Goal: Transaction & Acquisition: Purchase product/service

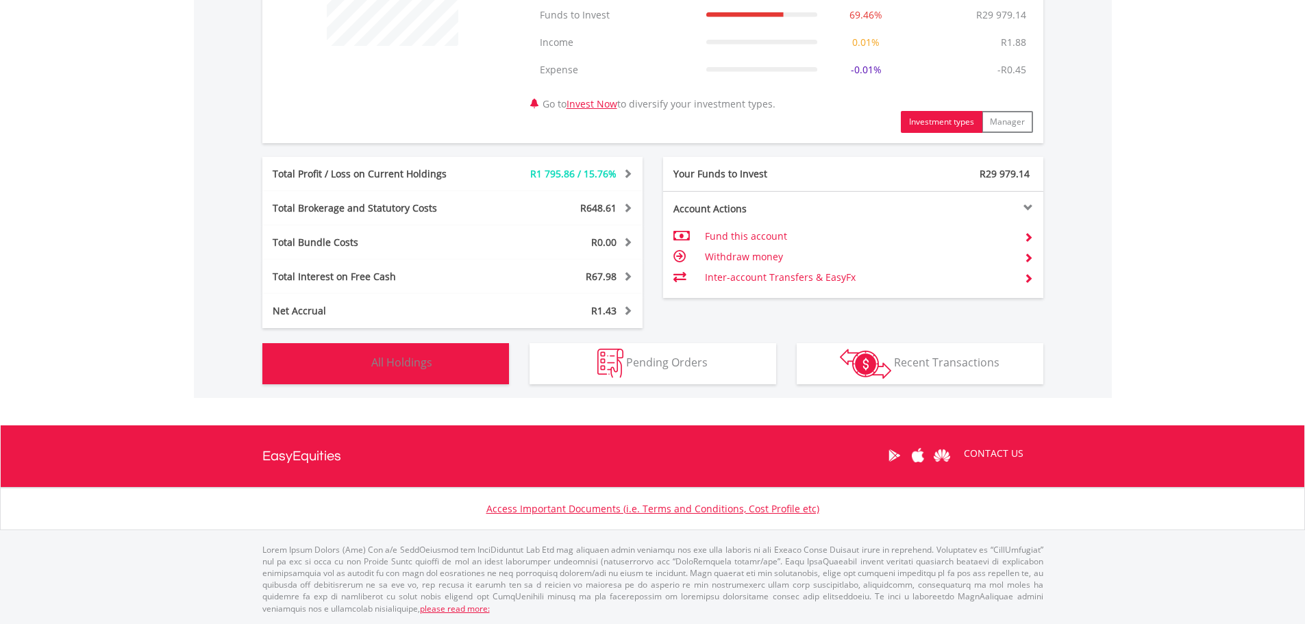
scroll to position [617, 0]
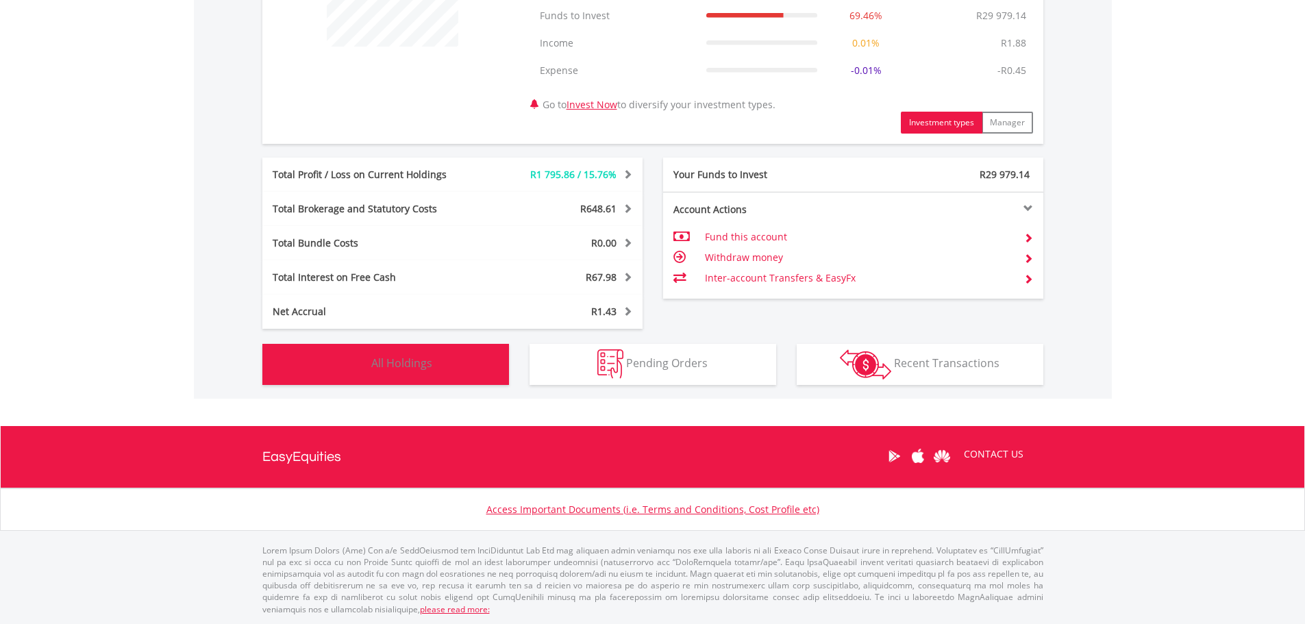
click at [440, 363] on button "Holdings All Holdings" at bounding box center [385, 364] width 247 height 41
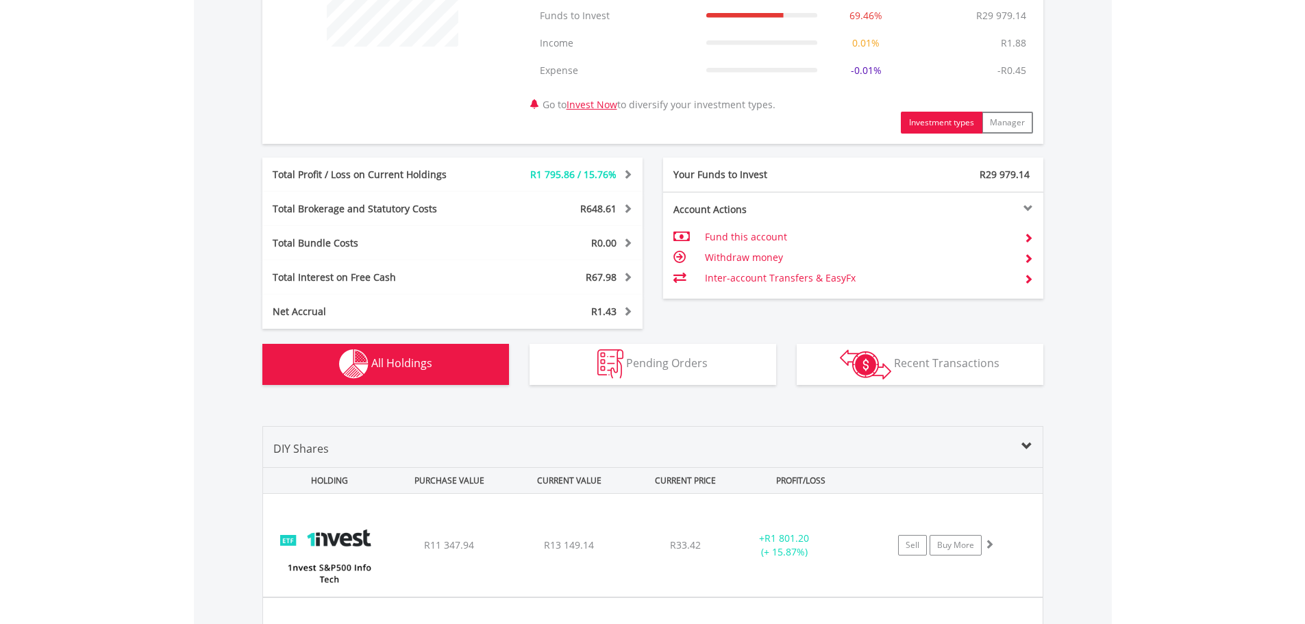
scroll to position [882, 0]
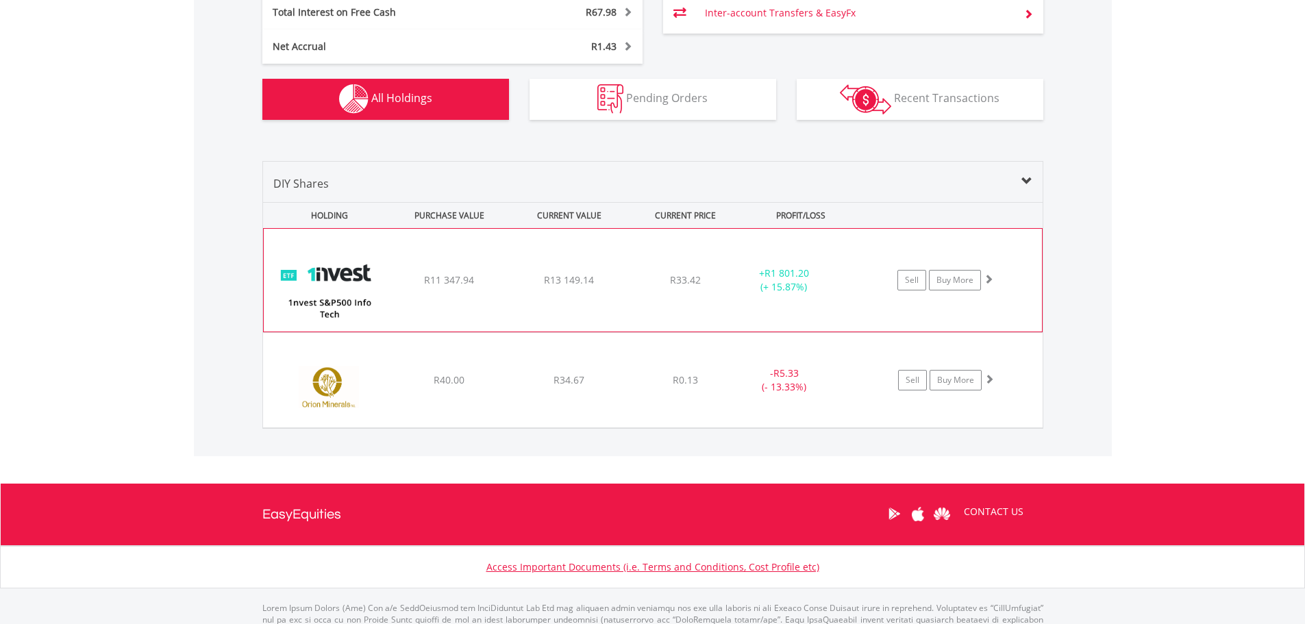
click at [375, 275] on img at bounding box center [330, 287] width 118 height 82
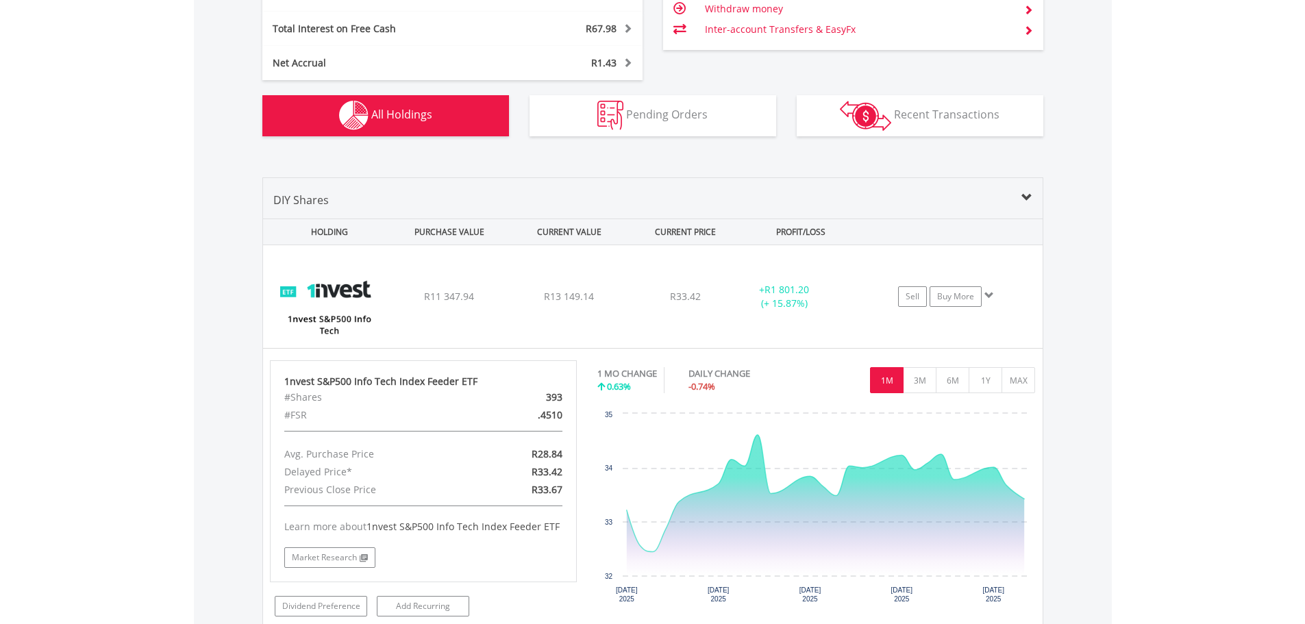
scroll to position [959, 0]
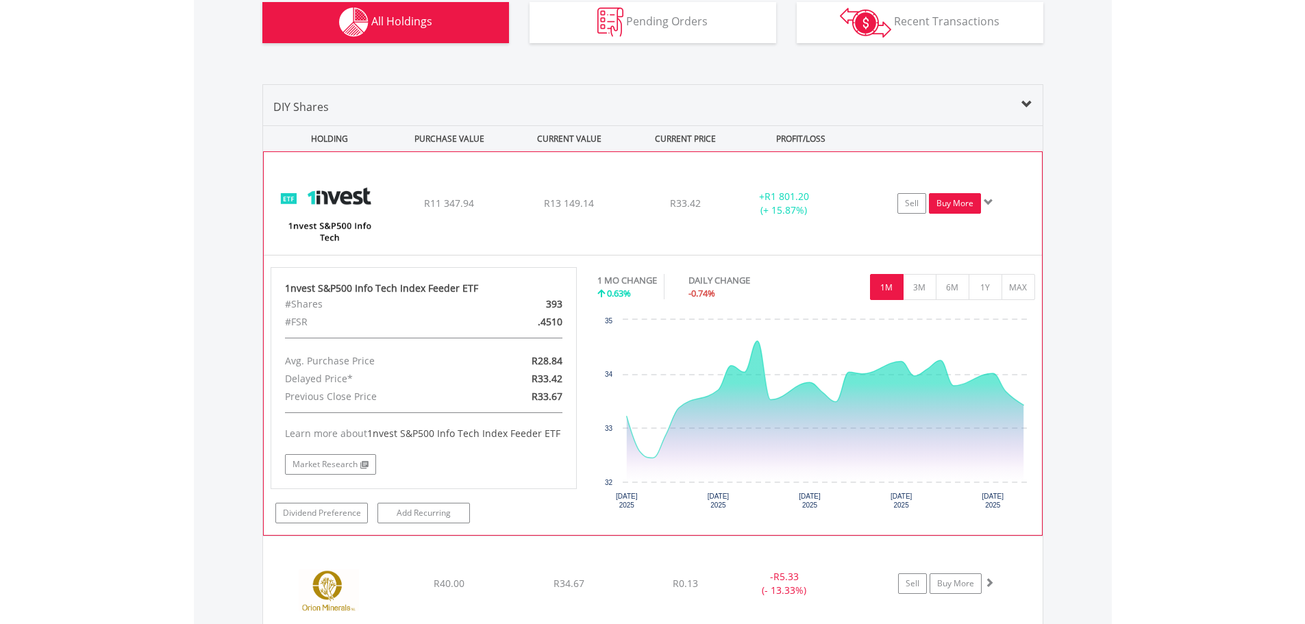
click at [966, 208] on link "Buy More" at bounding box center [955, 203] width 52 height 21
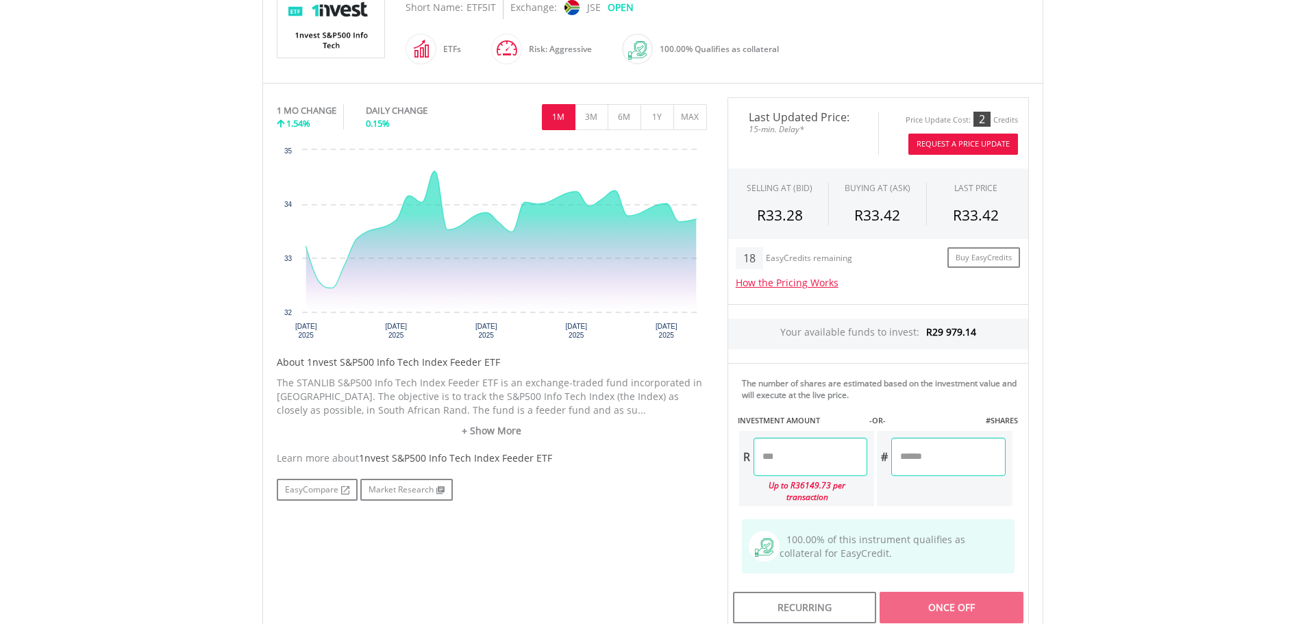
scroll to position [411, 0]
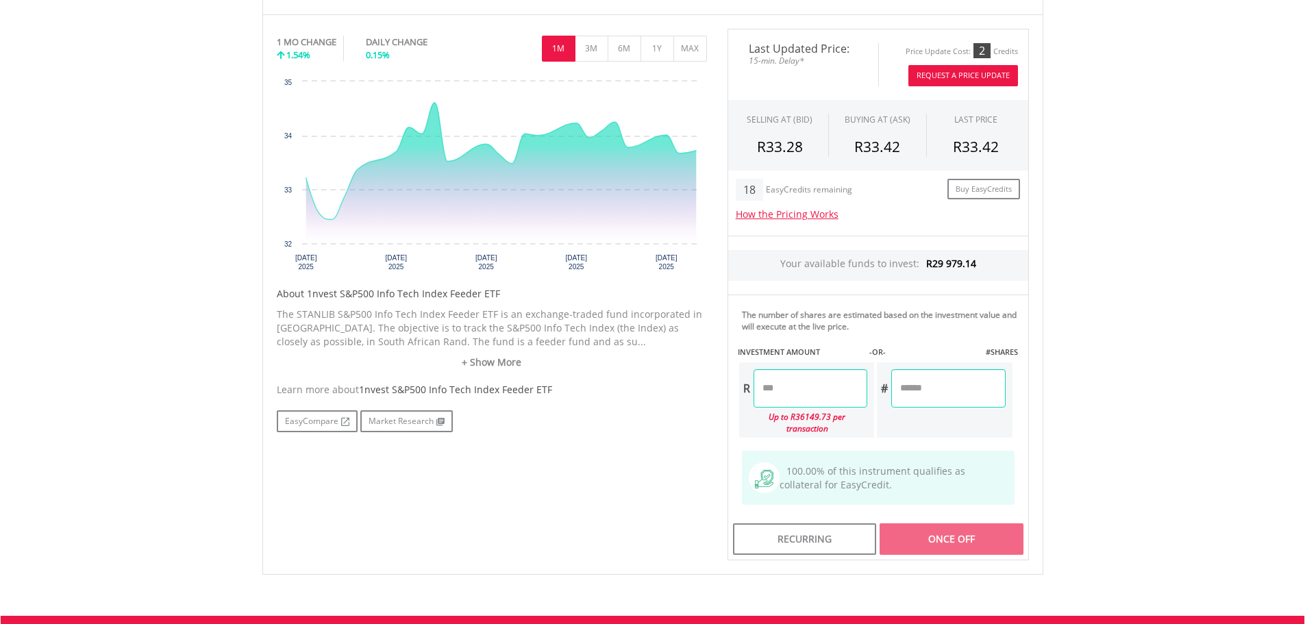
click at [823, 397] on input "number" at bounding box center [811, 388] width 114 height 38
click at [917, 393] on div "Last Updated Price: 15-min. Delay* Price Update Cost: 2 Credits Request A Price…" at bounding box center [878, 295] width 322 height 532
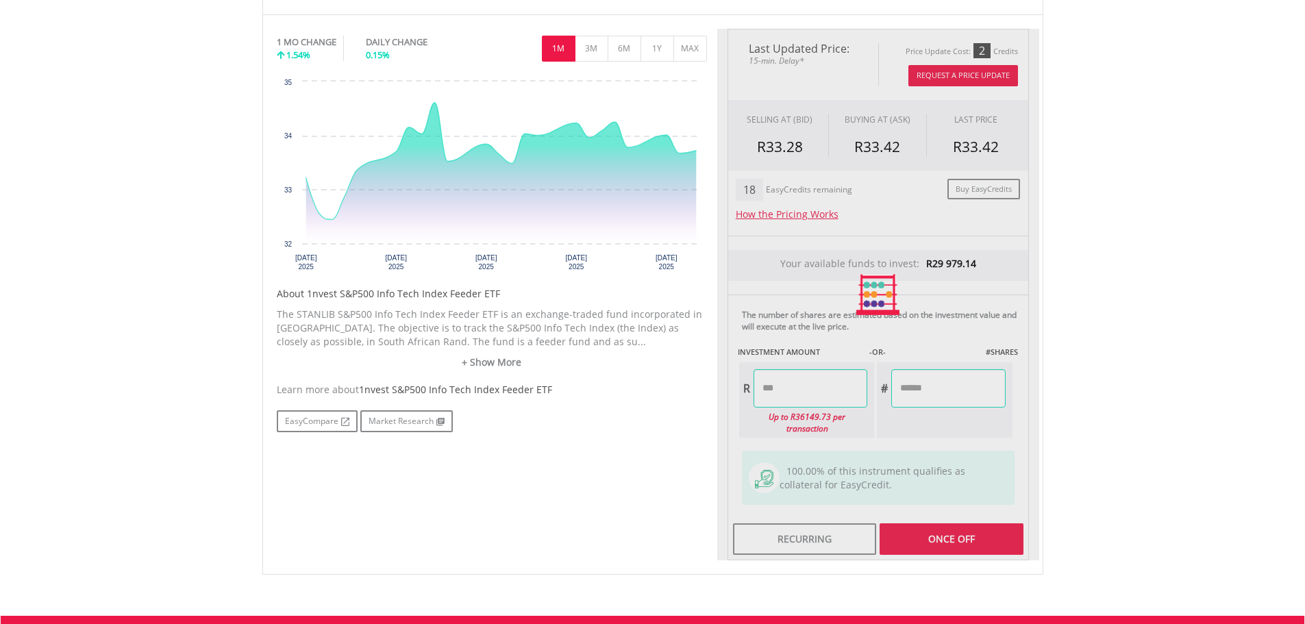
type input "******"
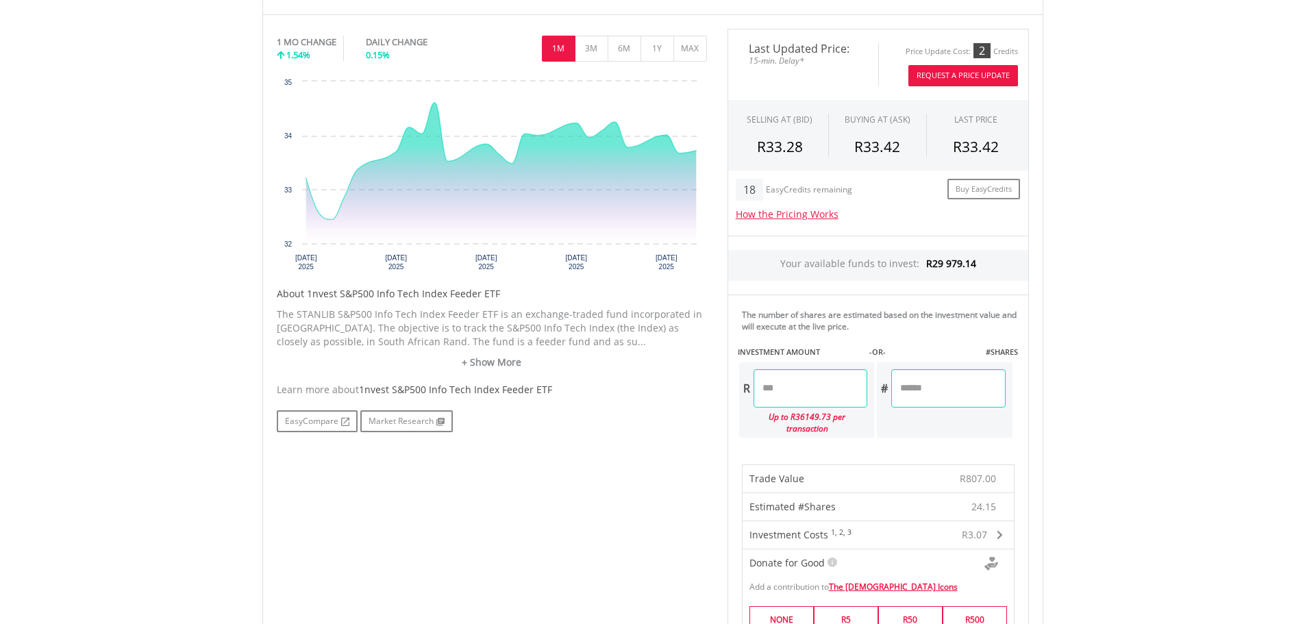
type input "*"
type input "***"
click at [821, 386] on div "Last Updated Price: 15-min. Delay* Price Update Cost: 2 Credits Request A Price…" at bounding box center [878, 463] width 322 height 869
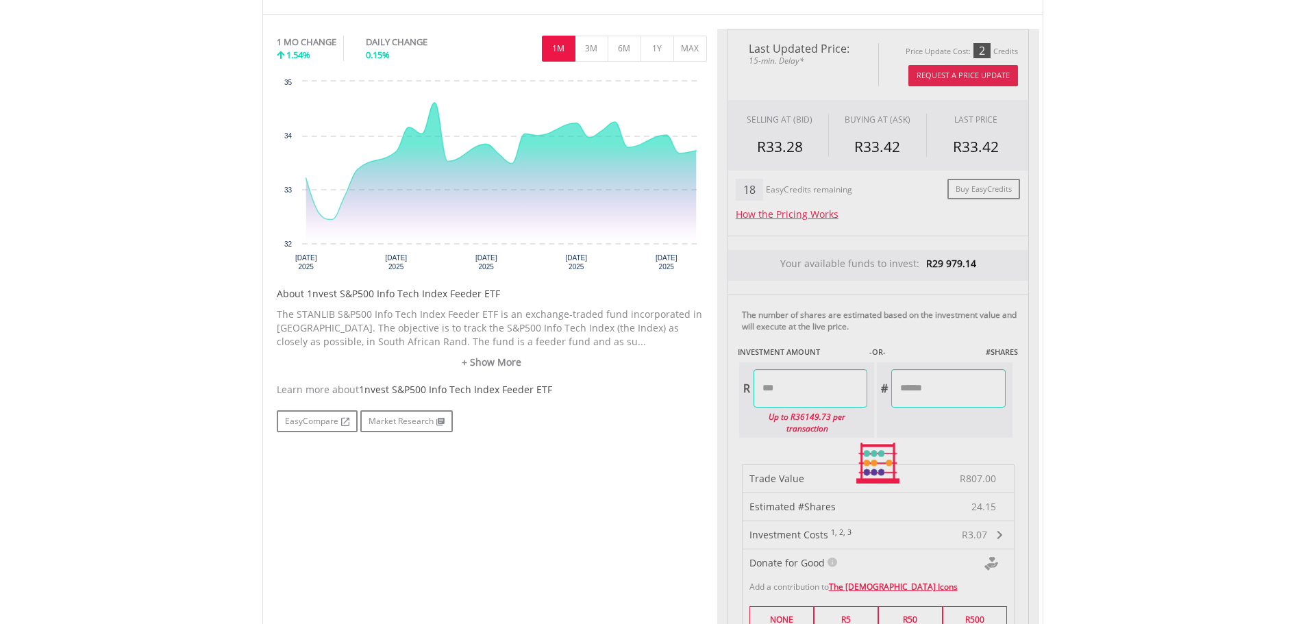
type input "********"
click at [945, 379] on div at bounding box center [878, 463] width 322 height 869
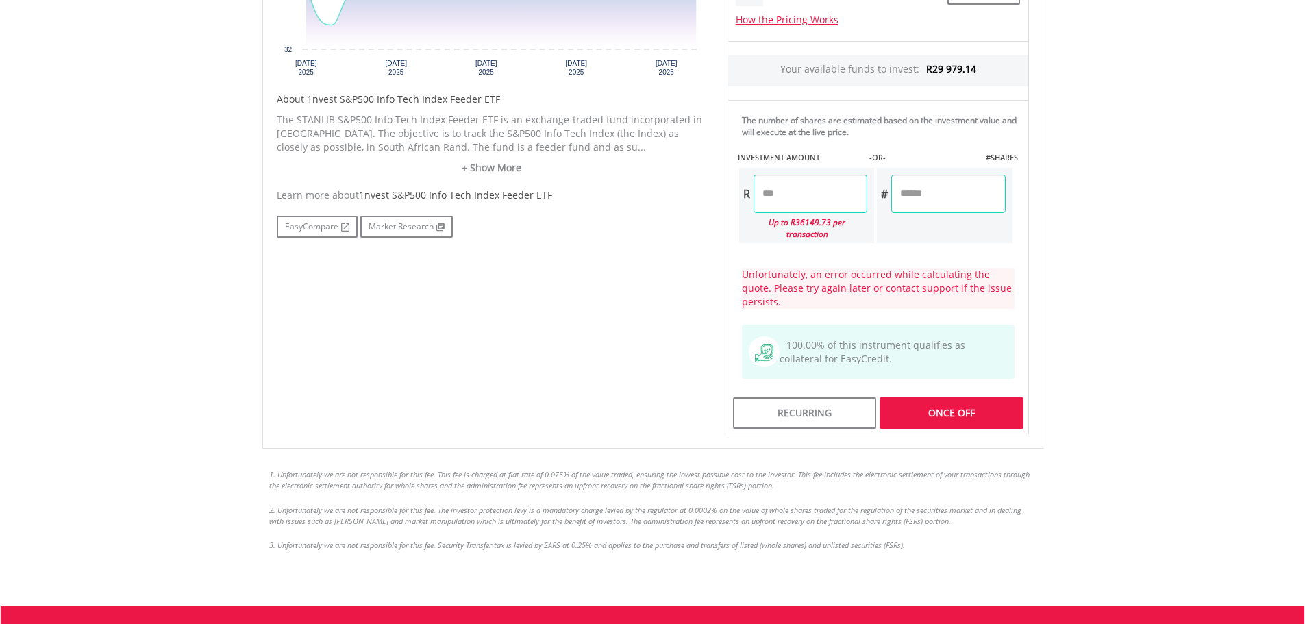
scroll to position [617, 0]
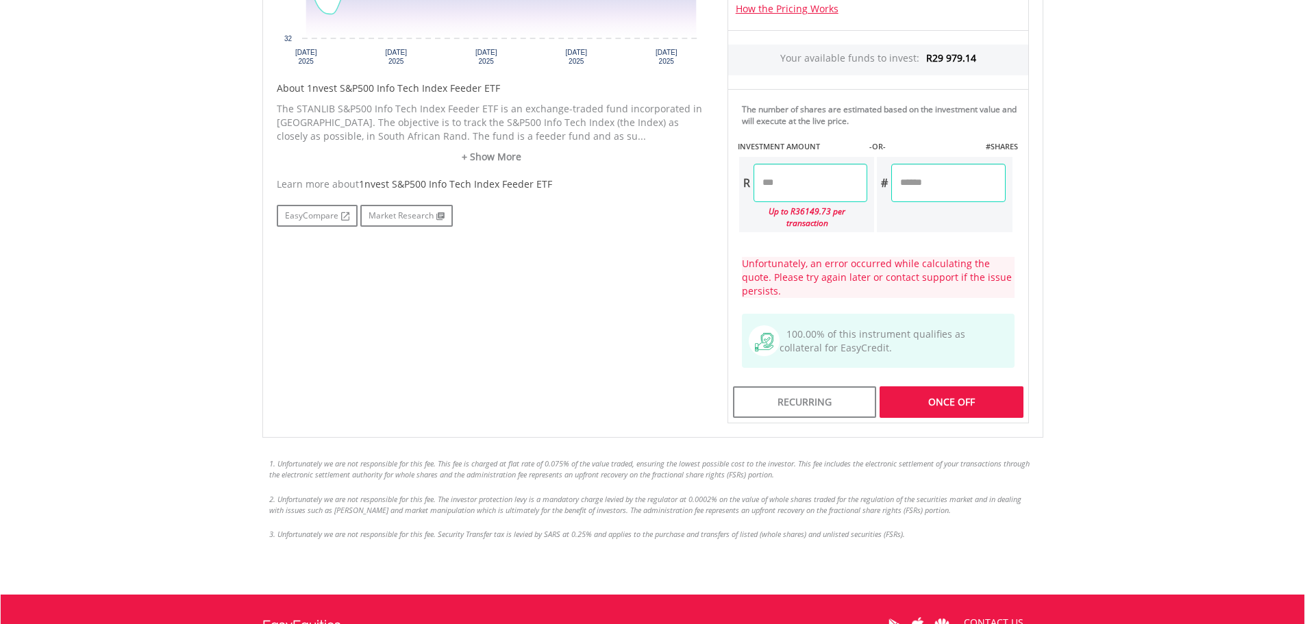
click at [952, 179] on input "***" at bounding box center [948, 183] width 114 height 38
type input "*"
type input "***"
click at [822, 181] on div "Last Updated Price: 15-min. Delay* Price Update Cost: 2 Credits Request A Price…" at bounding box center [878, 123] width 322 height 601
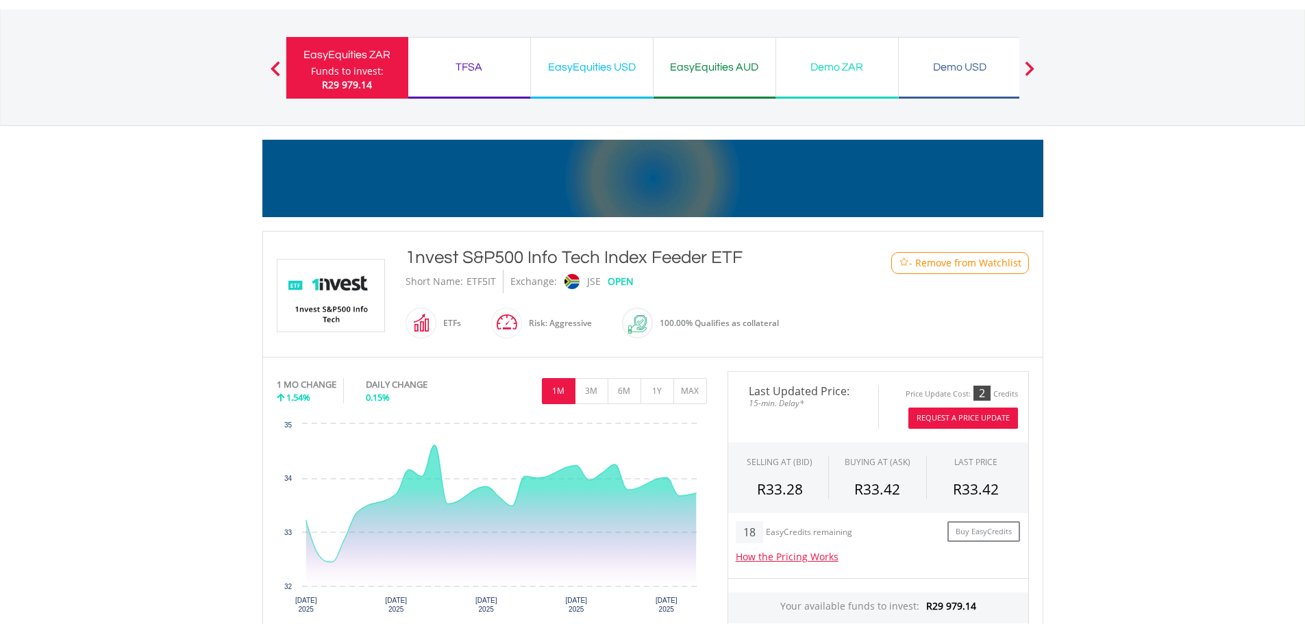
scroll to position [0, 0]
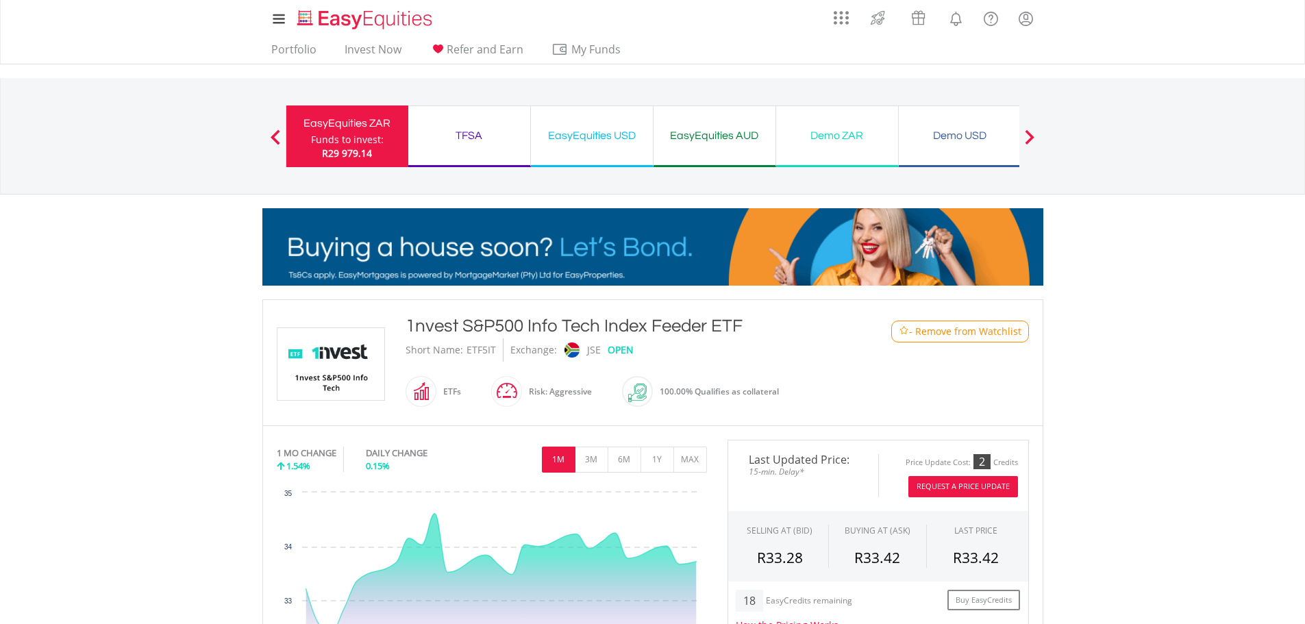
click at [363, 139] on div "Funds to invest:" at bounding box center [347, 140] width 73 height 14
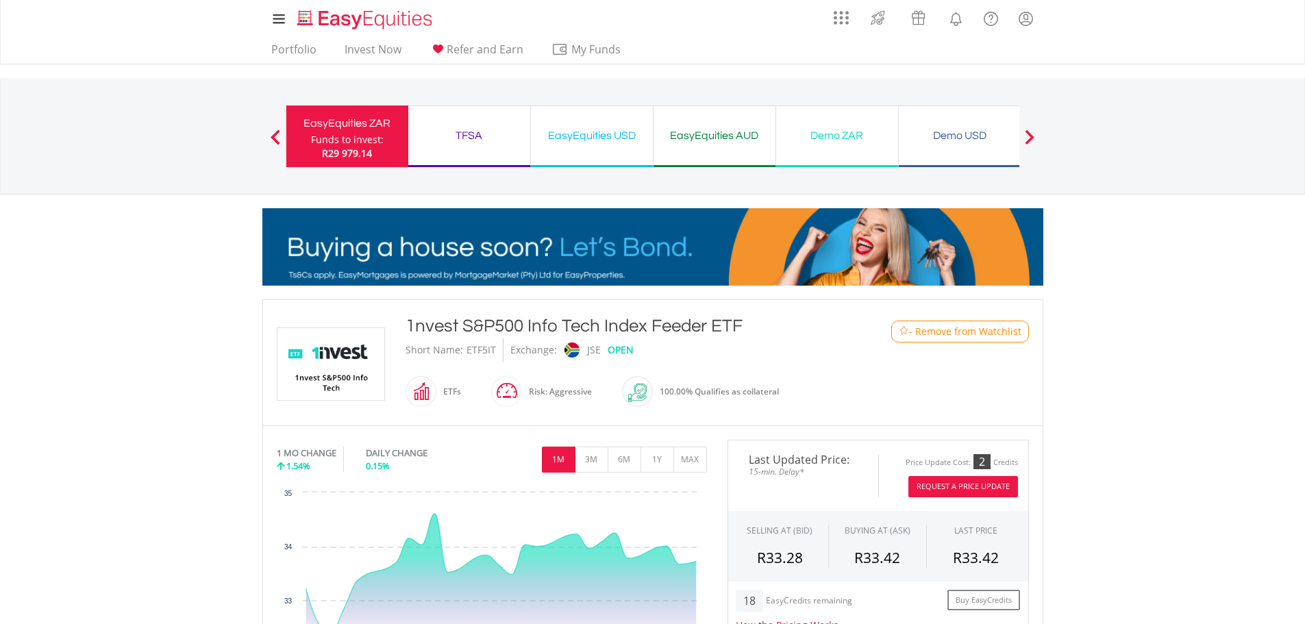
scroll to position [480, 0]
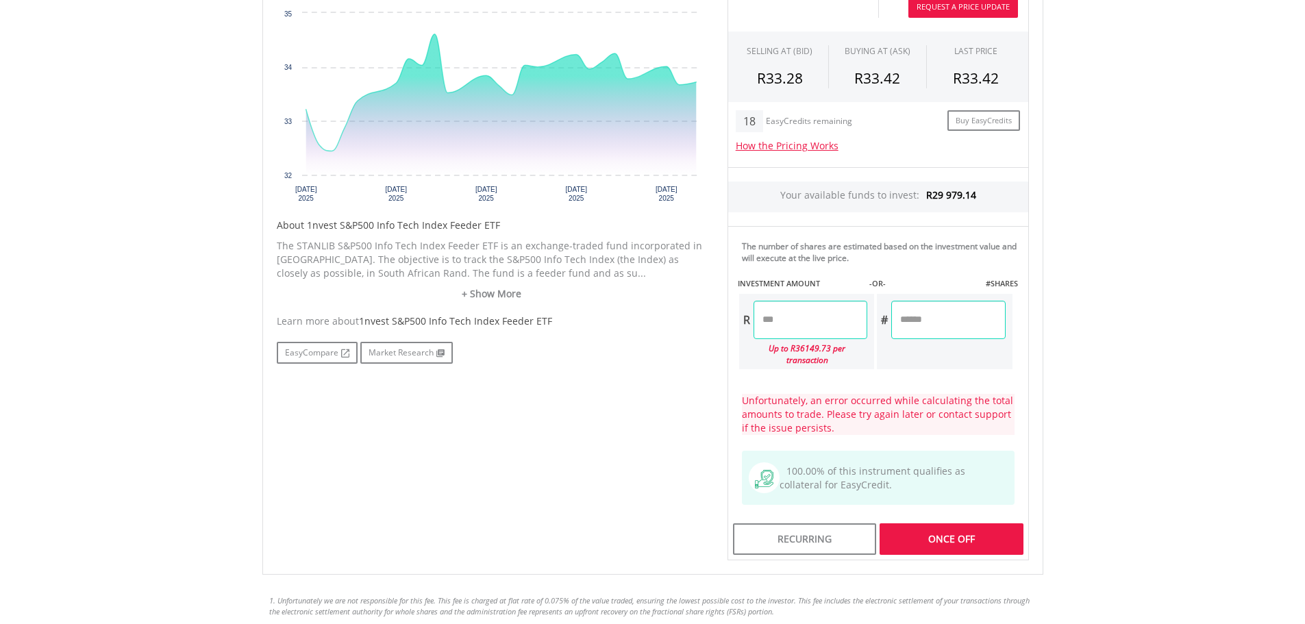
click at [963, 302] on input "***" at bounding box center [948, 320] width 114 height 38
click at [823, 325] on input "********" at bounding box center [811, 320] width 114 height 38
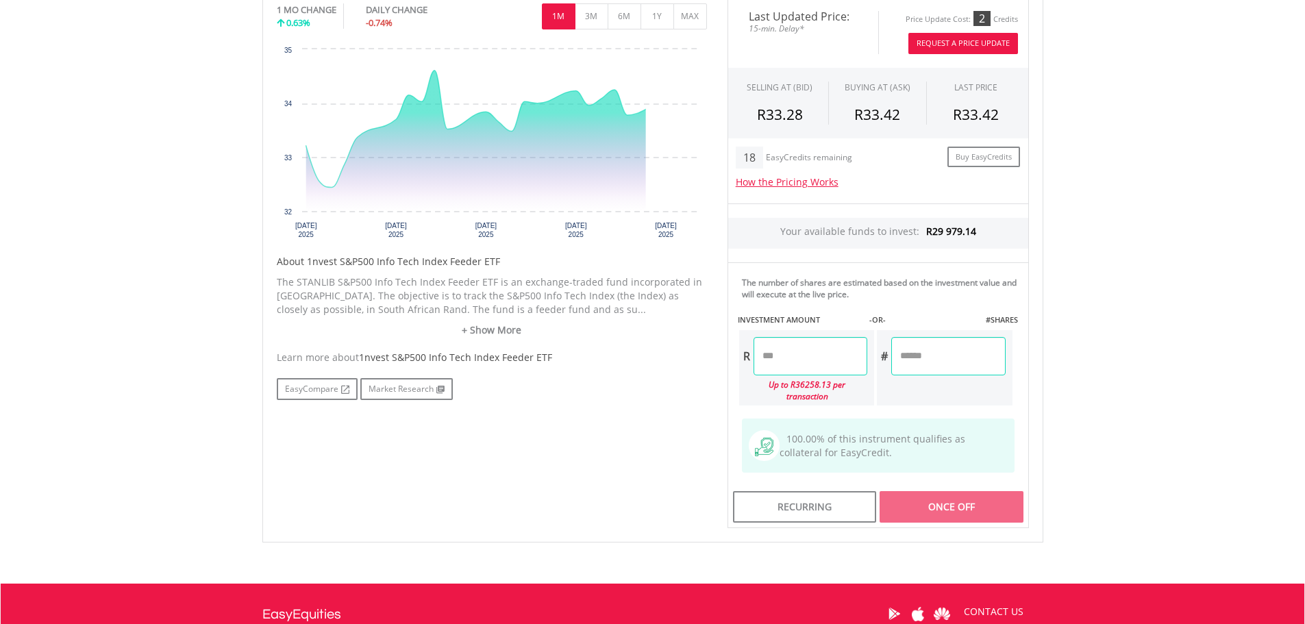
scroll to position [480, 0]
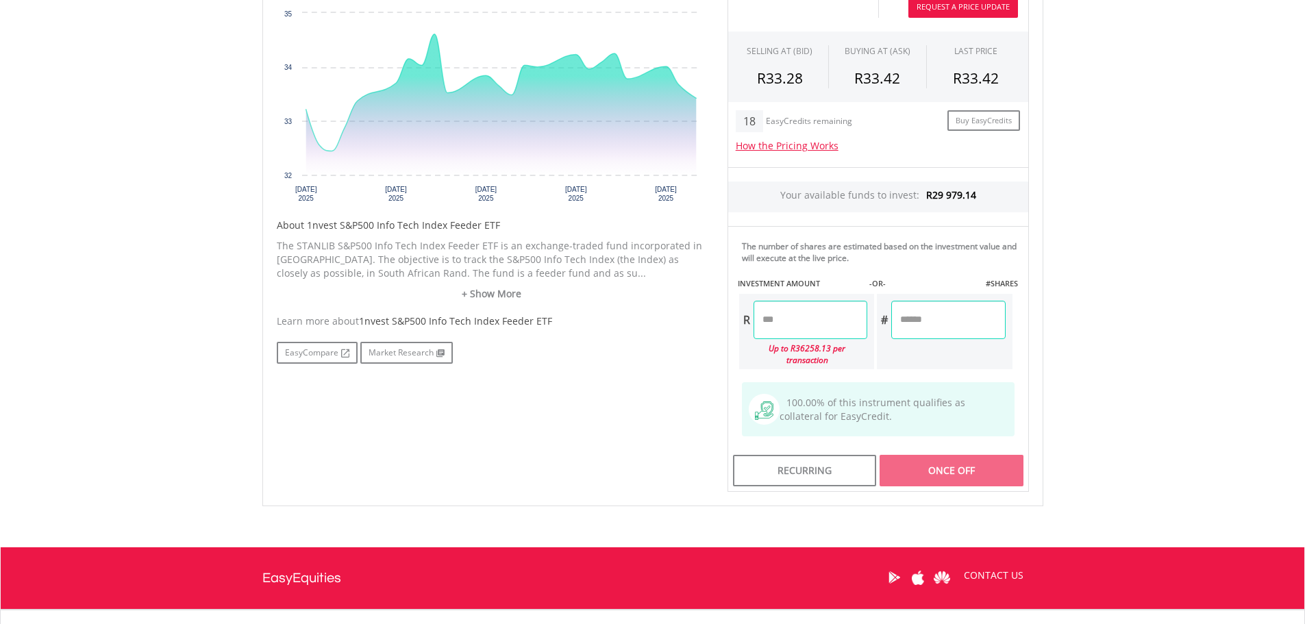
click at [911, 321] on input "number" at bounding box center [948, 320] width 114 height 38
type input "***"
click at [836, 331] on div "Last Updated Price: 15-min. Delay* Price Update Cost: 2 Credits Request A Price…" at bounding box center [878, 226] width 322 height 532
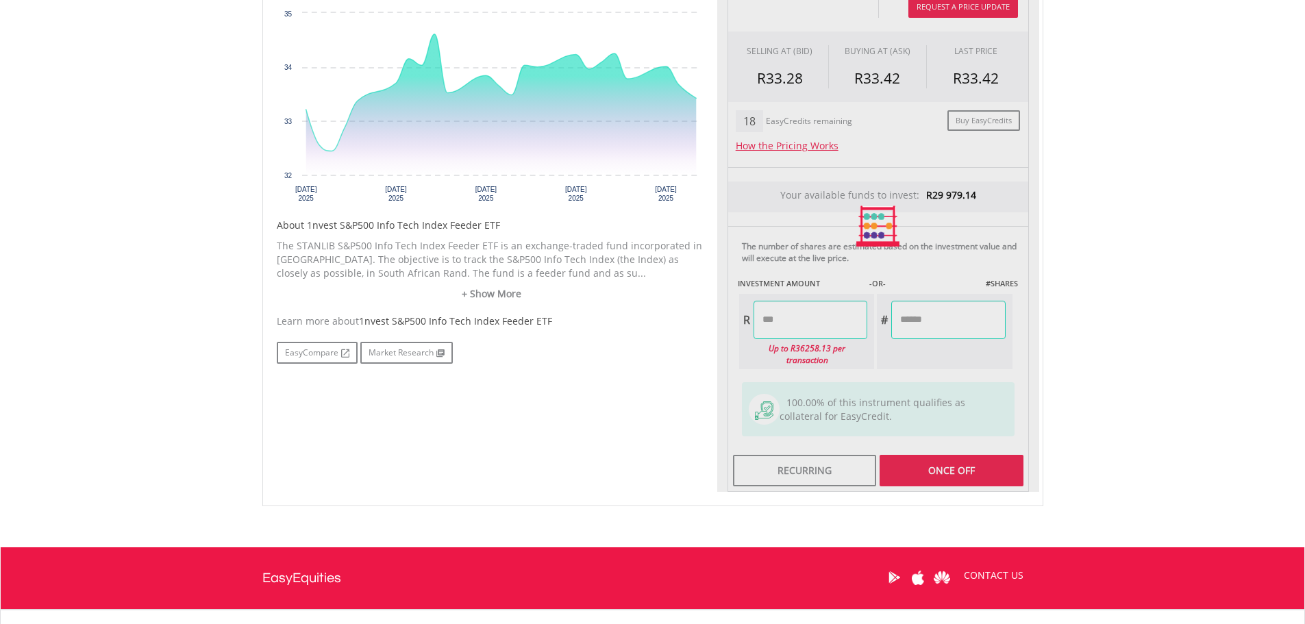
type input "********"
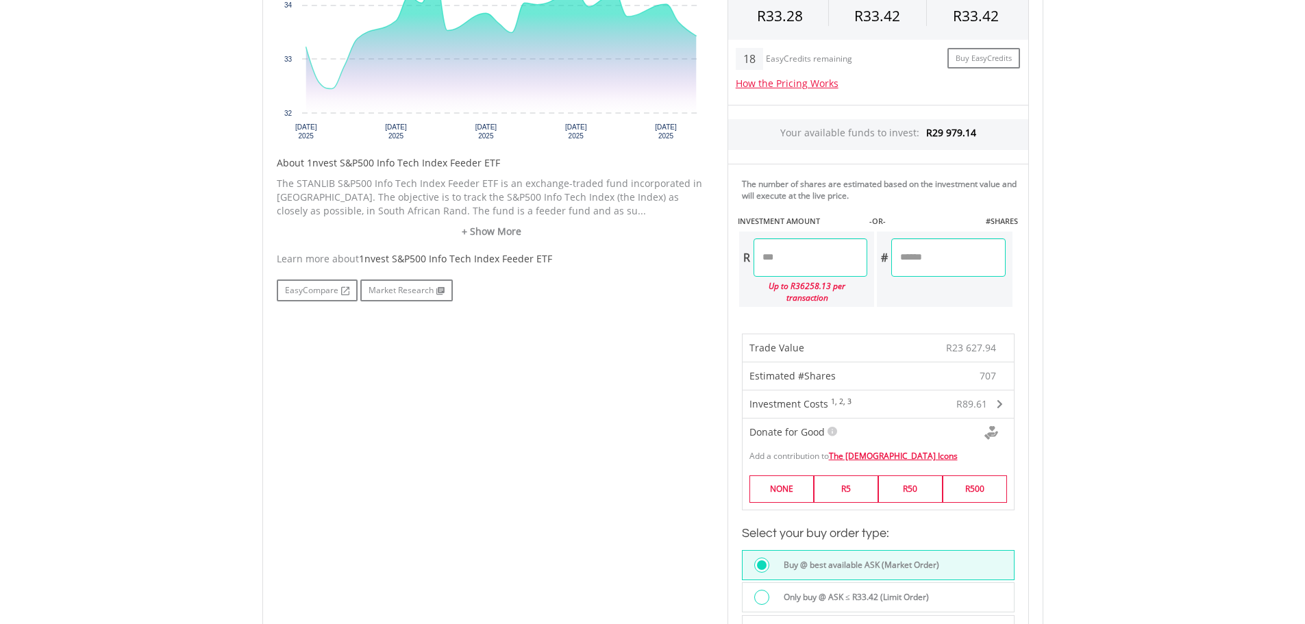
scroll to position [548, 0]
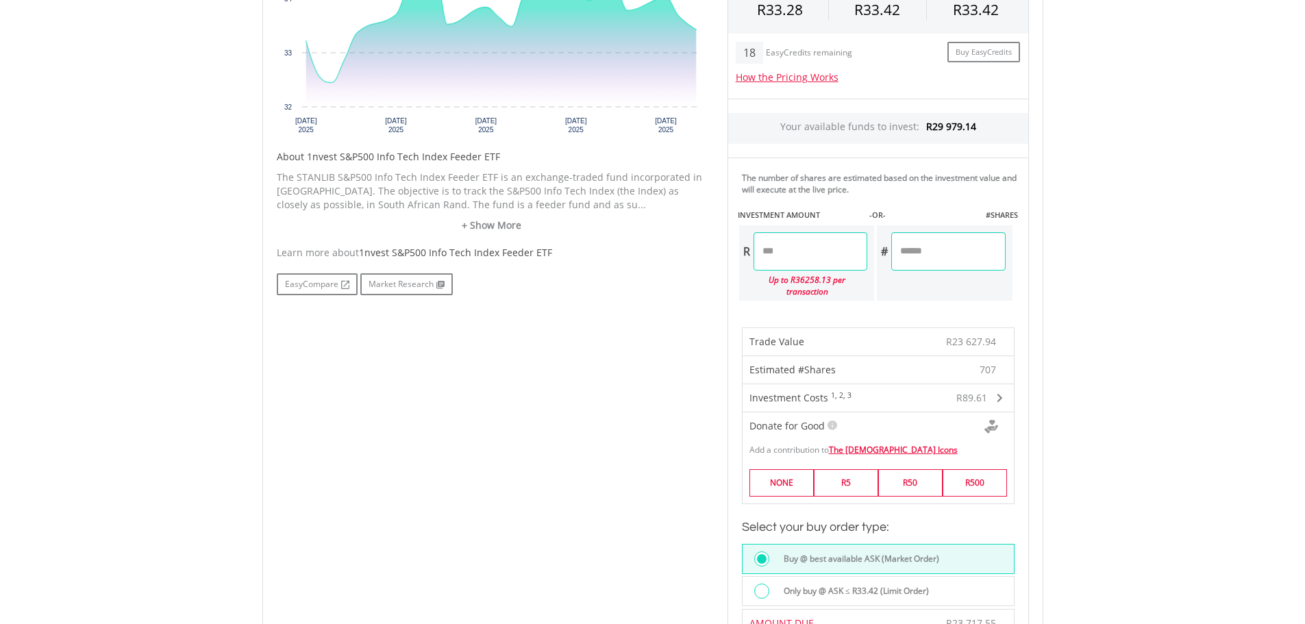
click at [956, 246] on input "***" at bounding box center [948, 251] width 114 height 38
type input "*"
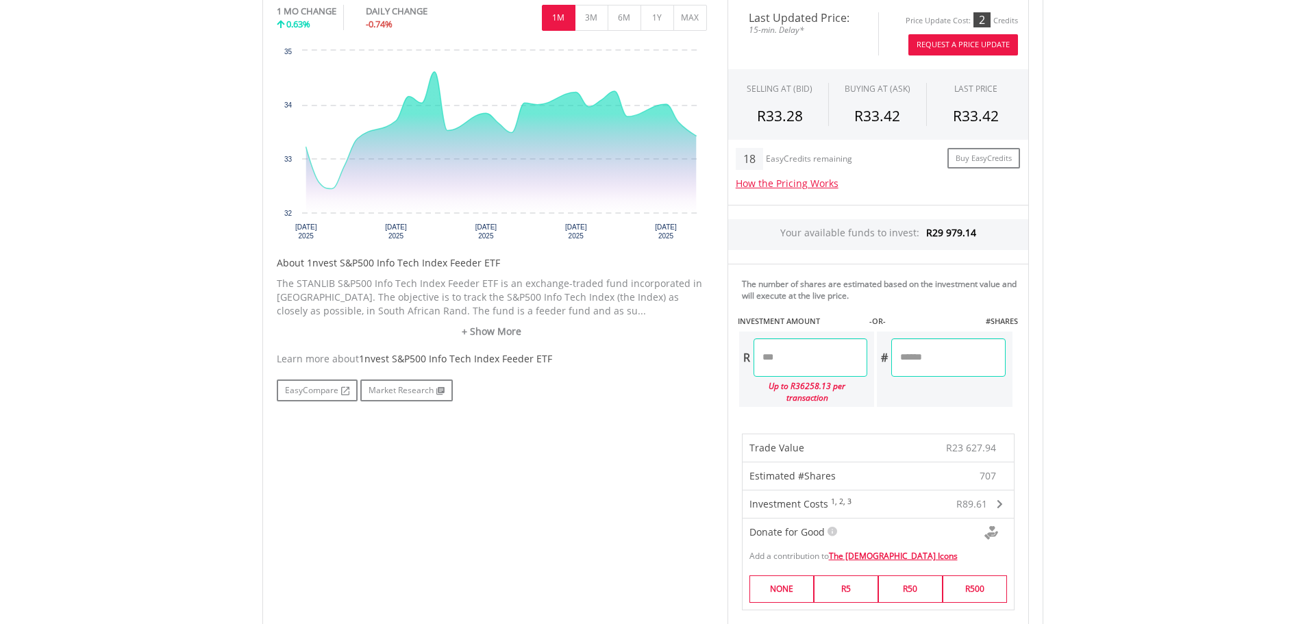
scroll to position [480, 0]
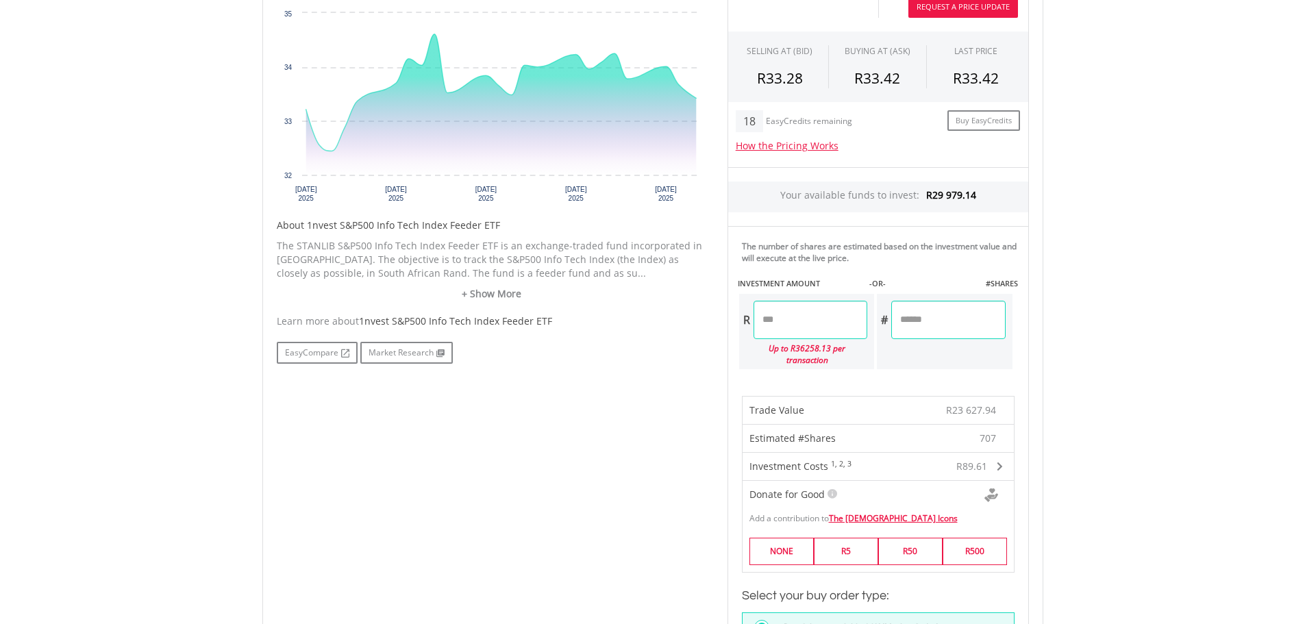
drag, startPoint x: 942, startPoint y: 319, endPoint x: 828, endPoint y: 322, distance: 114.4
click at [828, 321] on div "R ******** Up to R36258.13 per transaction # ***" at bounding box center [876, 332] width 276 height 78
type input "***"
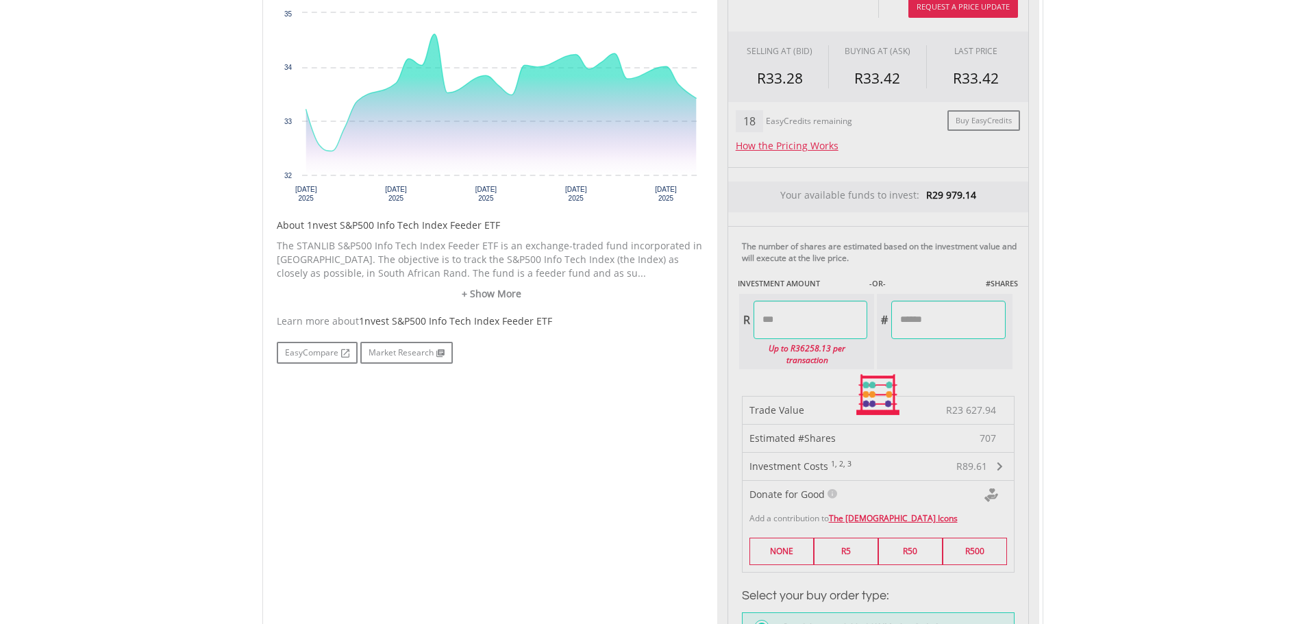
click at [844, 322] on div "Last Updated Price: 15-min. Delay* Price Update Cost: 2 Credits Request A Price…" at bounding box center [878, 394] width 322 height 869
type input "********"
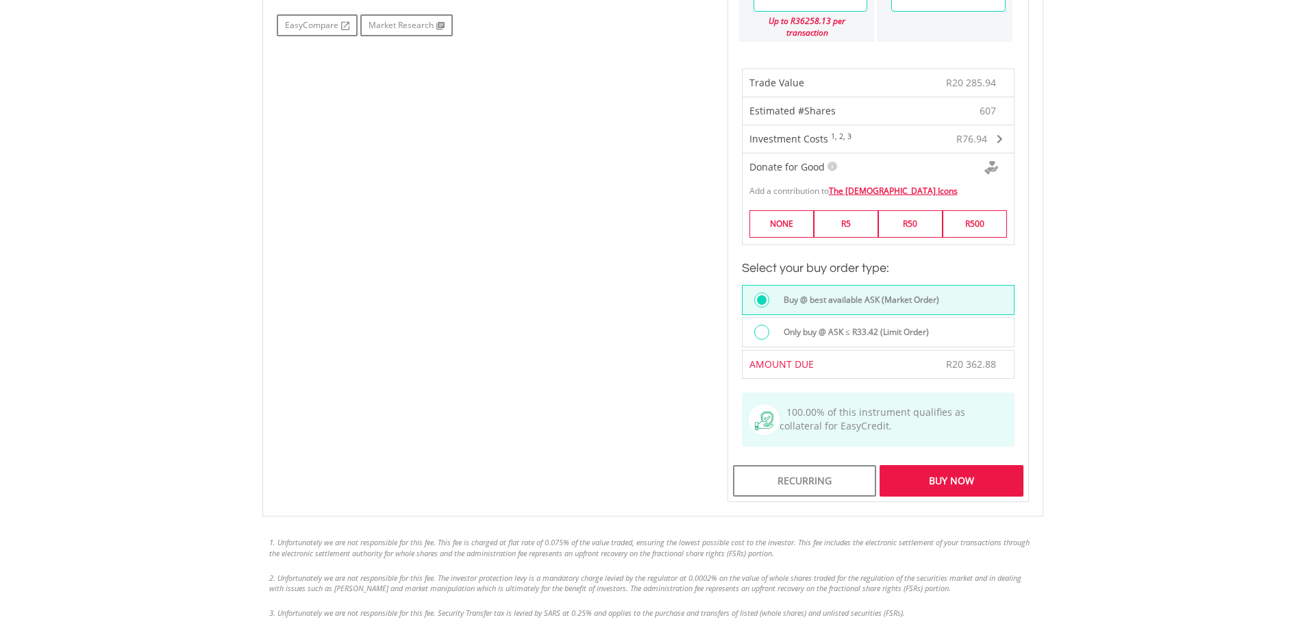
scroll to position [822, 0]
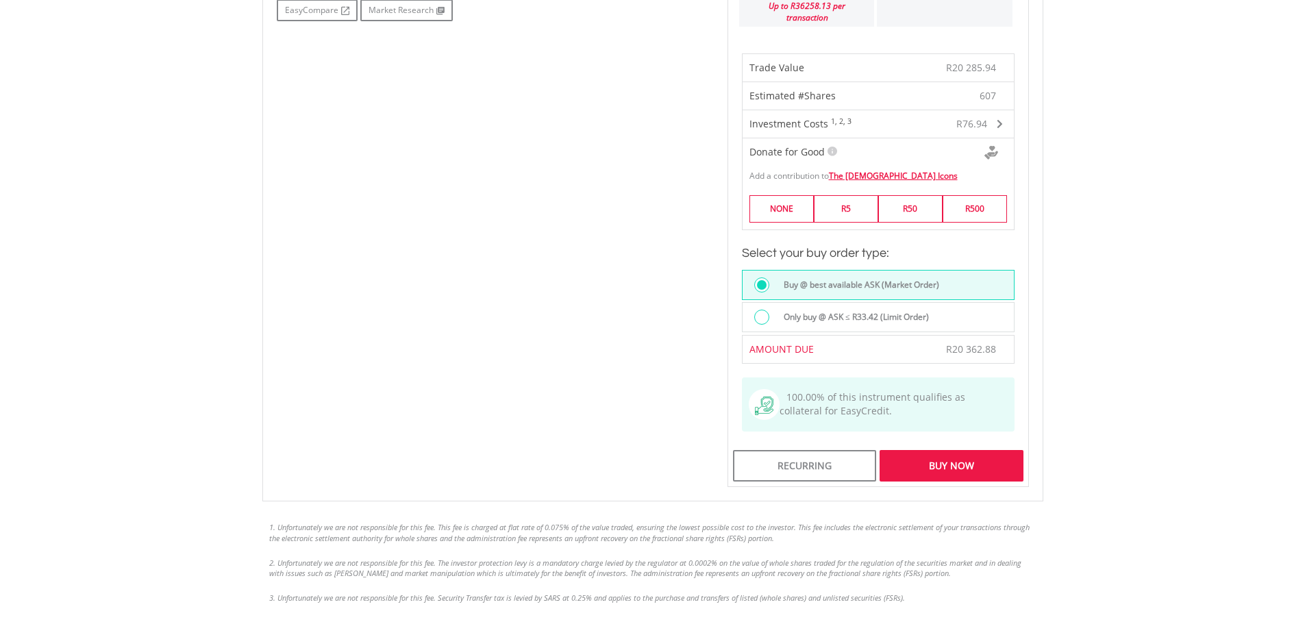
click at [969, 461] on div "Buy Now" at bounding box center [951, 466] width 143 height 32
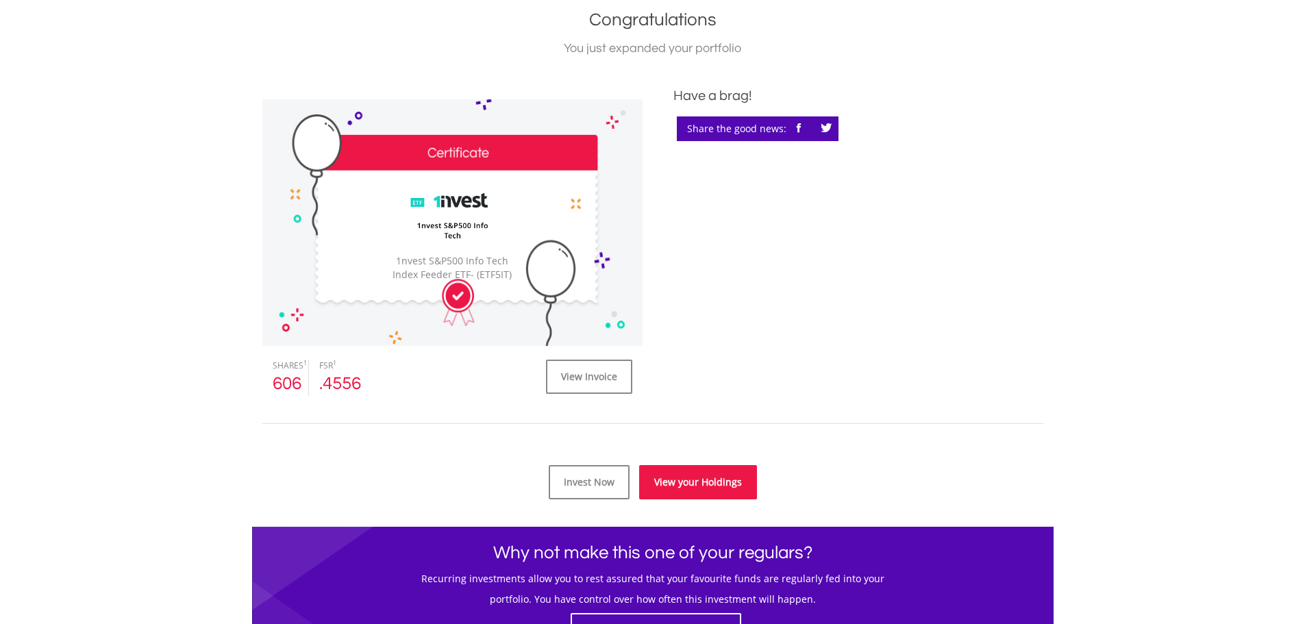
scroll to position [343, 0]
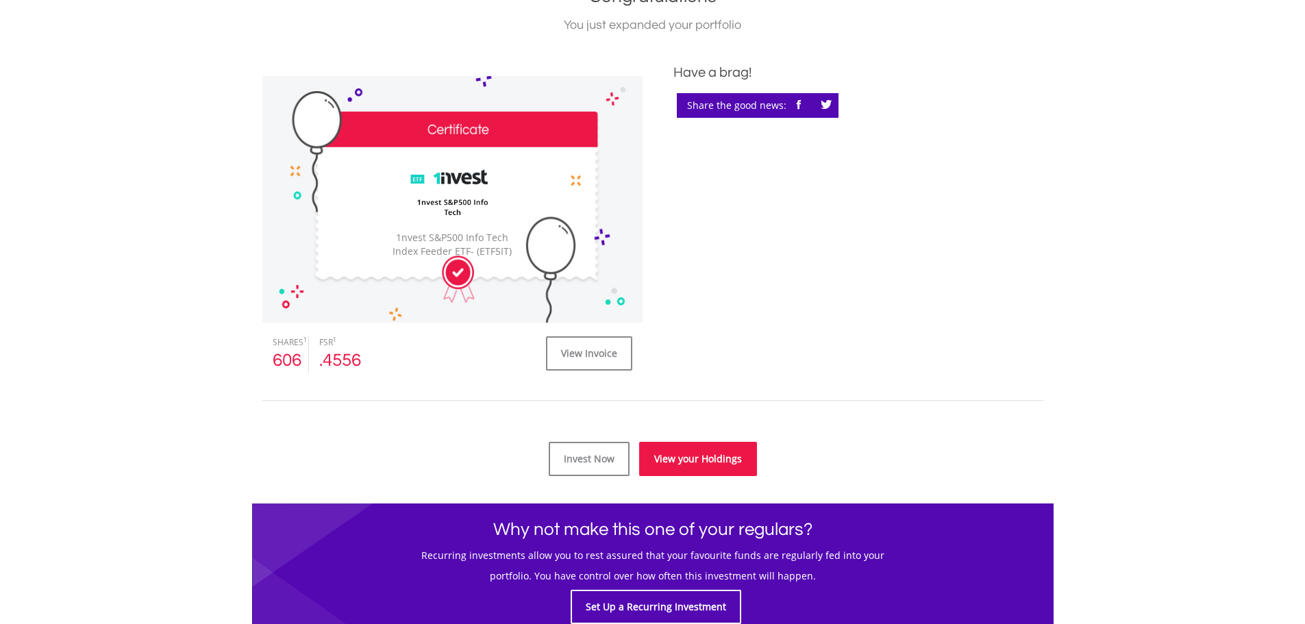
click at [721, 464] on link "View your Holdings" at bounding box center [698, 459] width 118 height 34
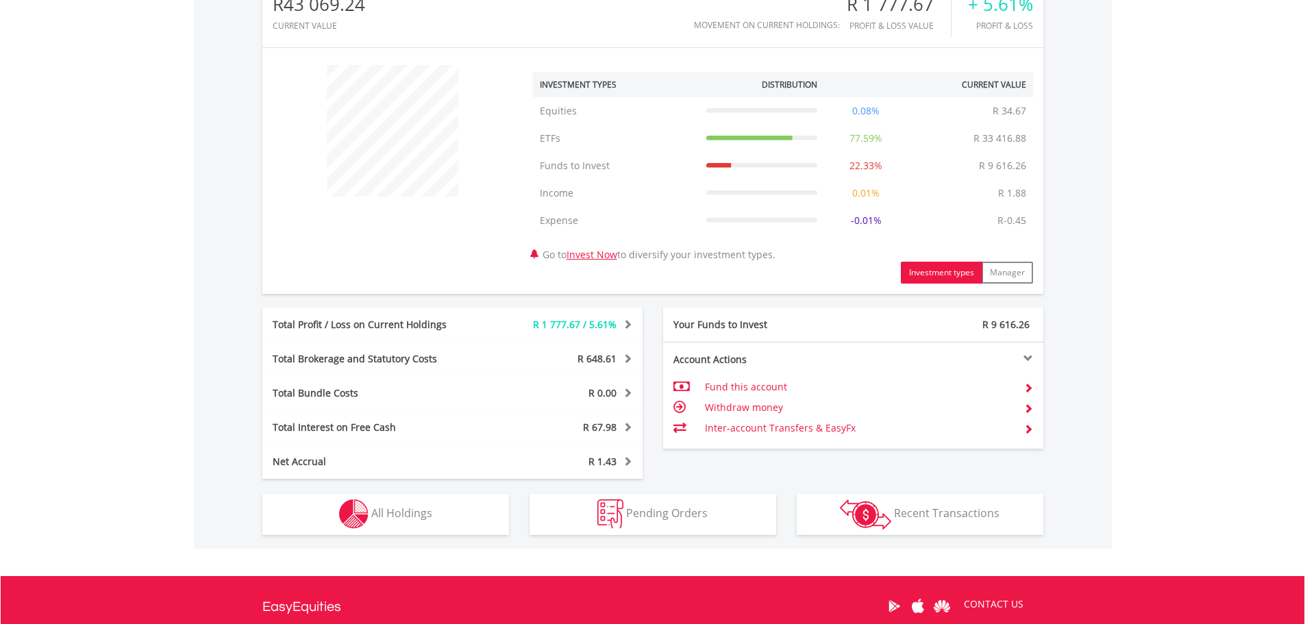
scroll to position [617, 0]
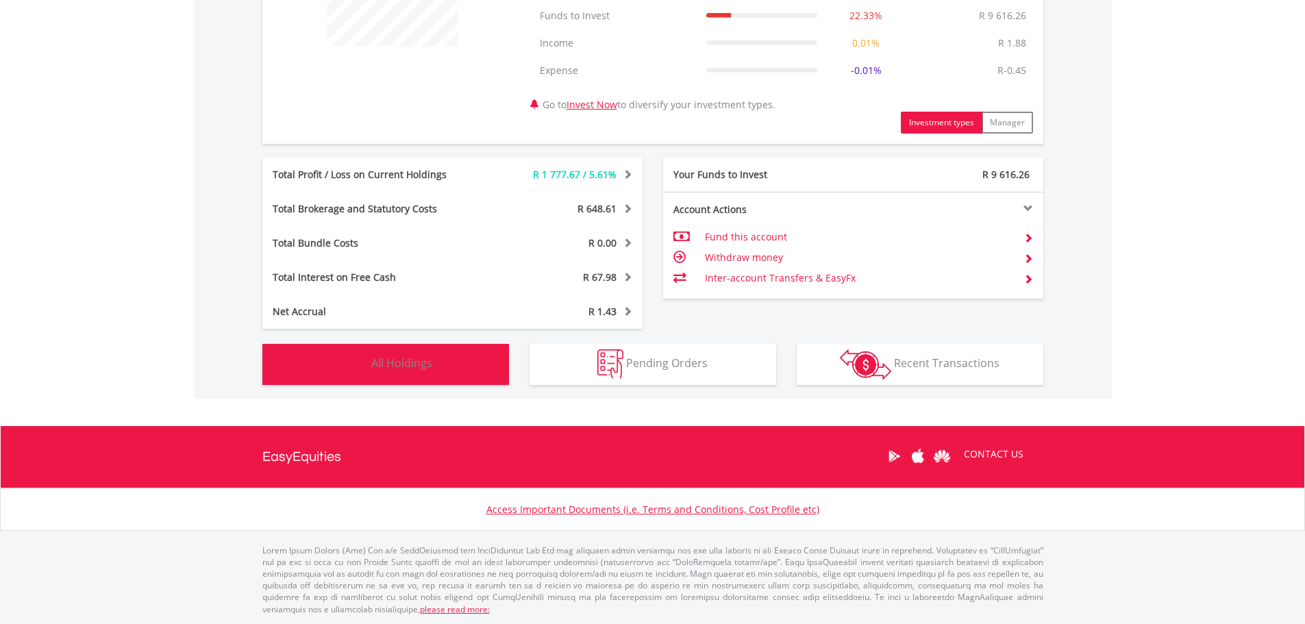
click at [443, 366] on button "Holdings All Holdings" at bounding box center [385, 364] width 247 height 41
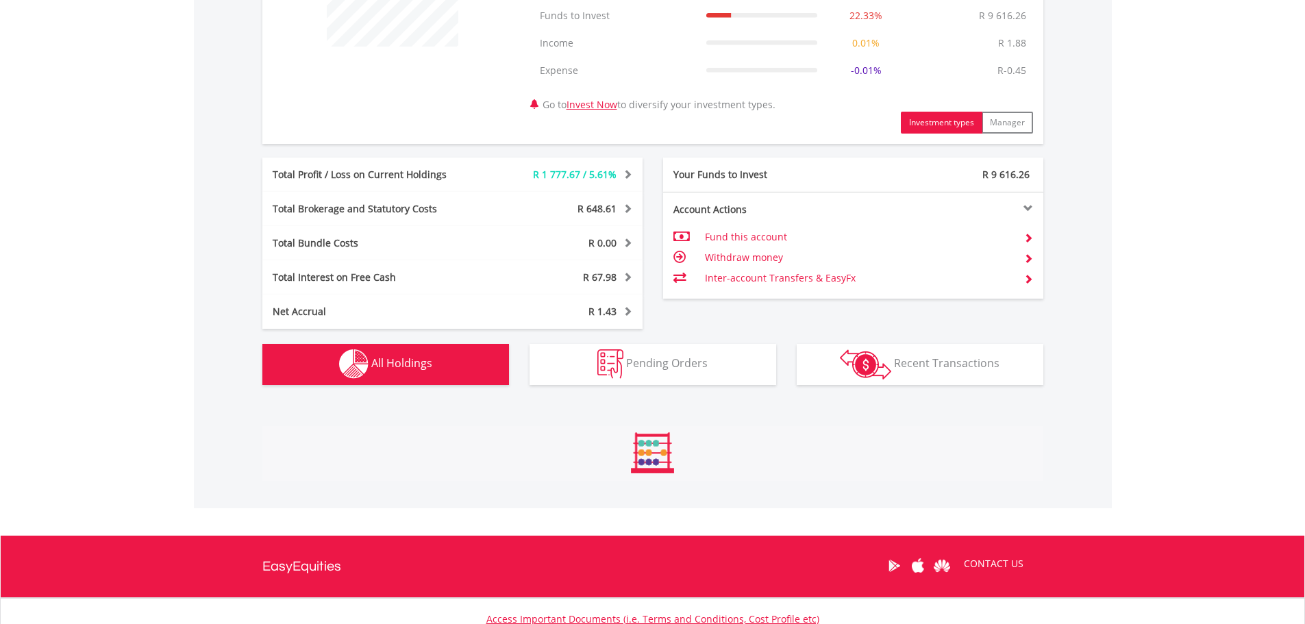
scroll to position [882, 0]
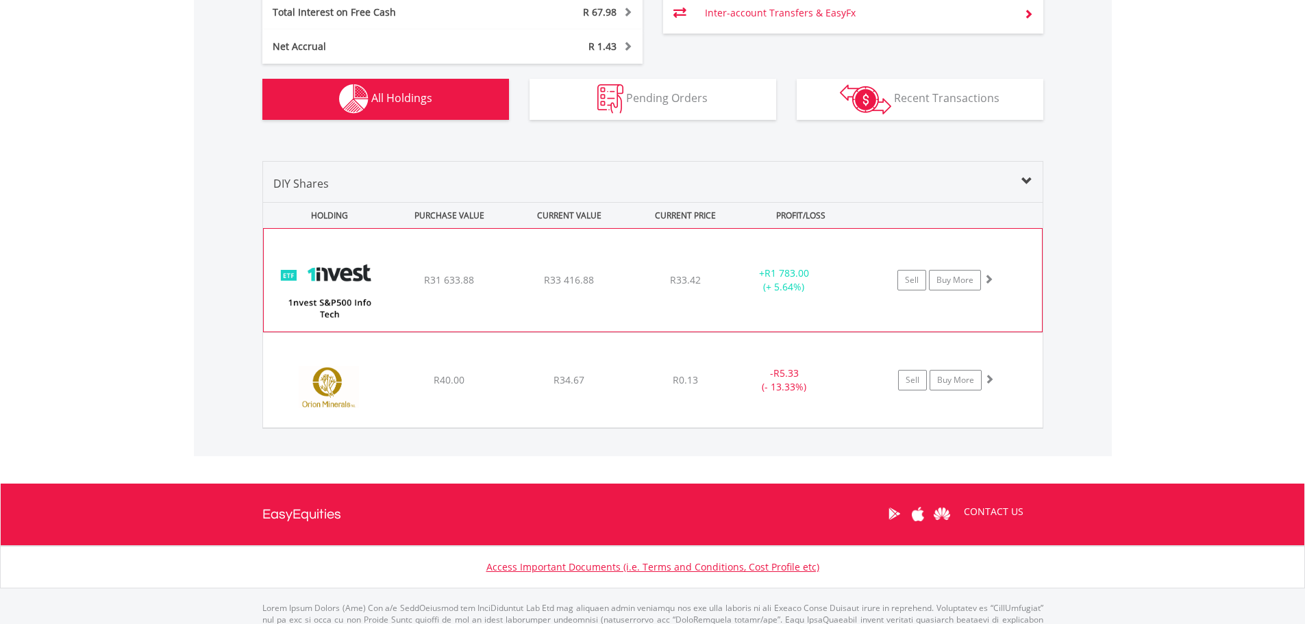
click at [819, 284] on div "+ R1 783.00 (+ 5.64%)" at bounding box center [783, 279] width 103 height 27
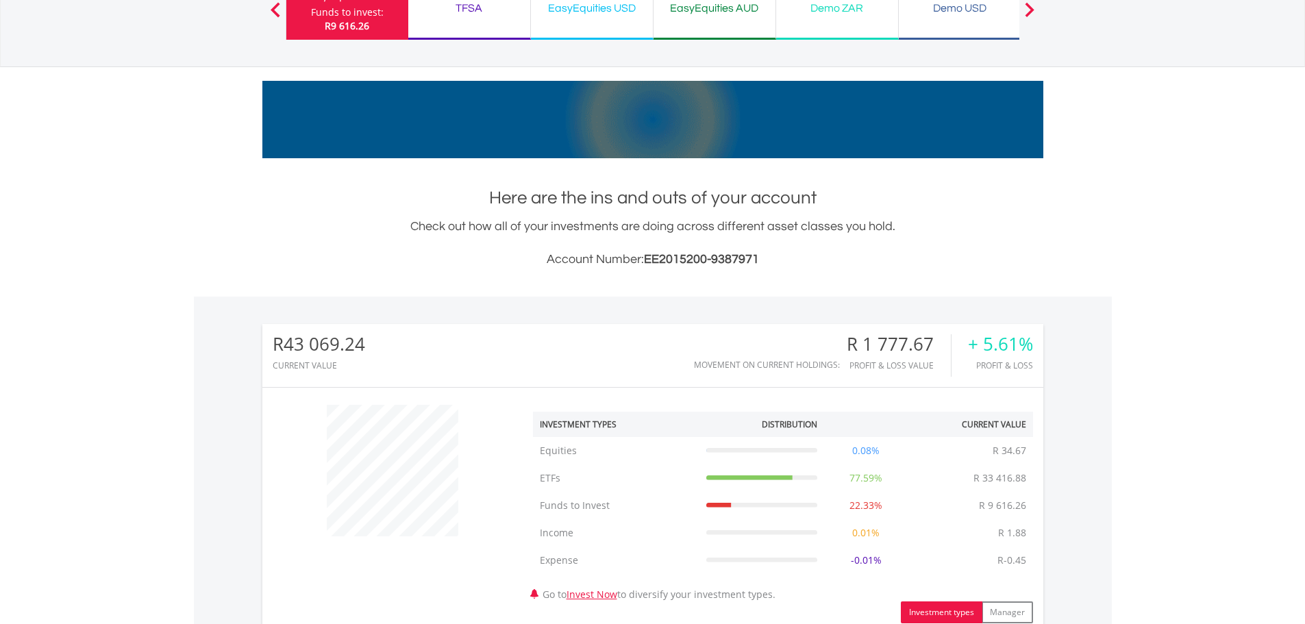
scroll to position [0, 0]
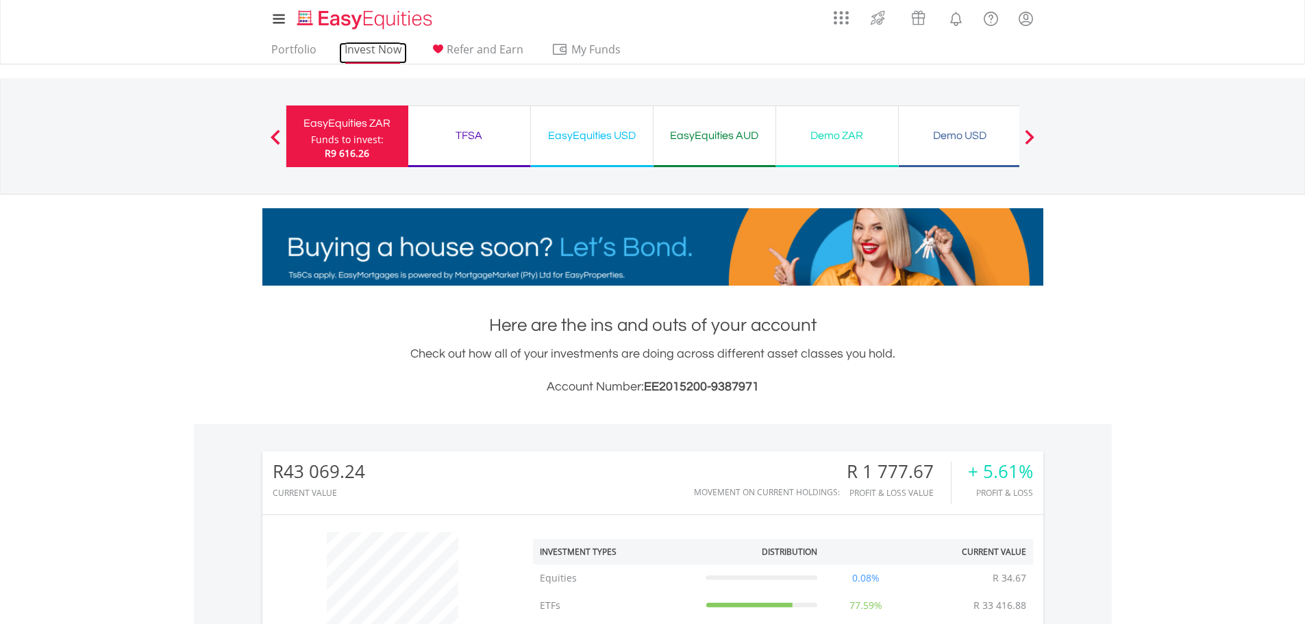
click at [365, 50] on link "Invest Now" at bounding box center [373, 52] width 68 height 21
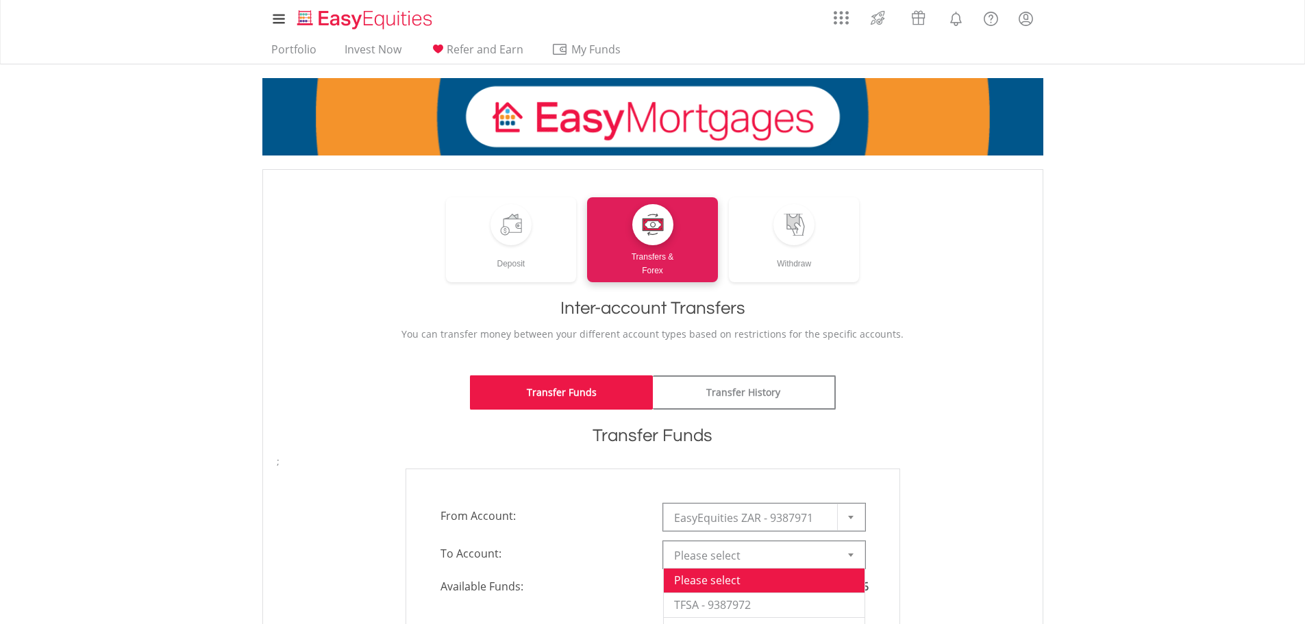
click at [845, 542] on div at bounding box center [850, 555] width 27 height 26
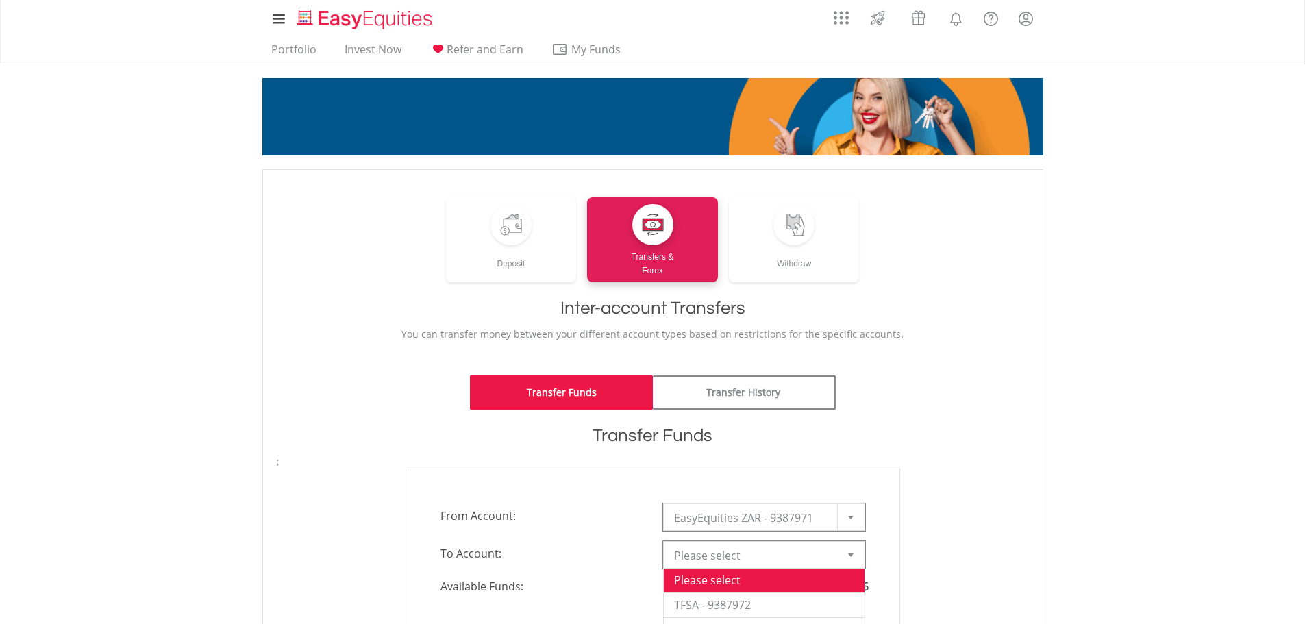
scroll to position [274, 0]
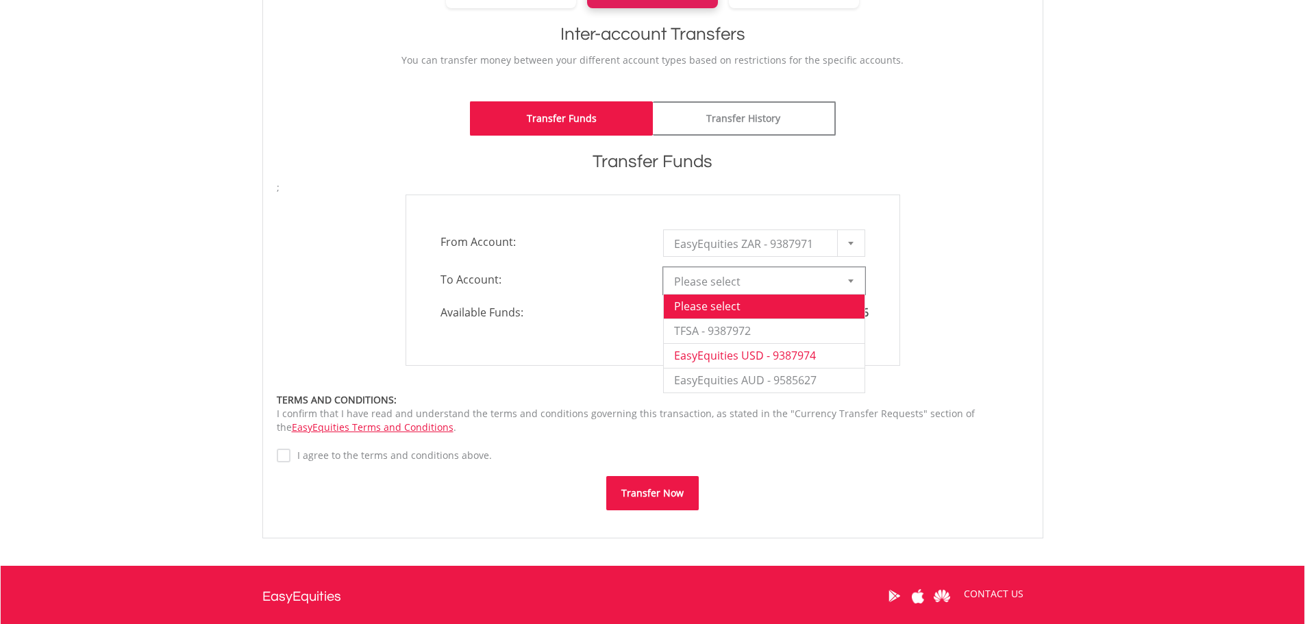
click at [801, 358] on li "EasyEquities USD - 9387974" at bounding box center [764, 355] width 201 height 25
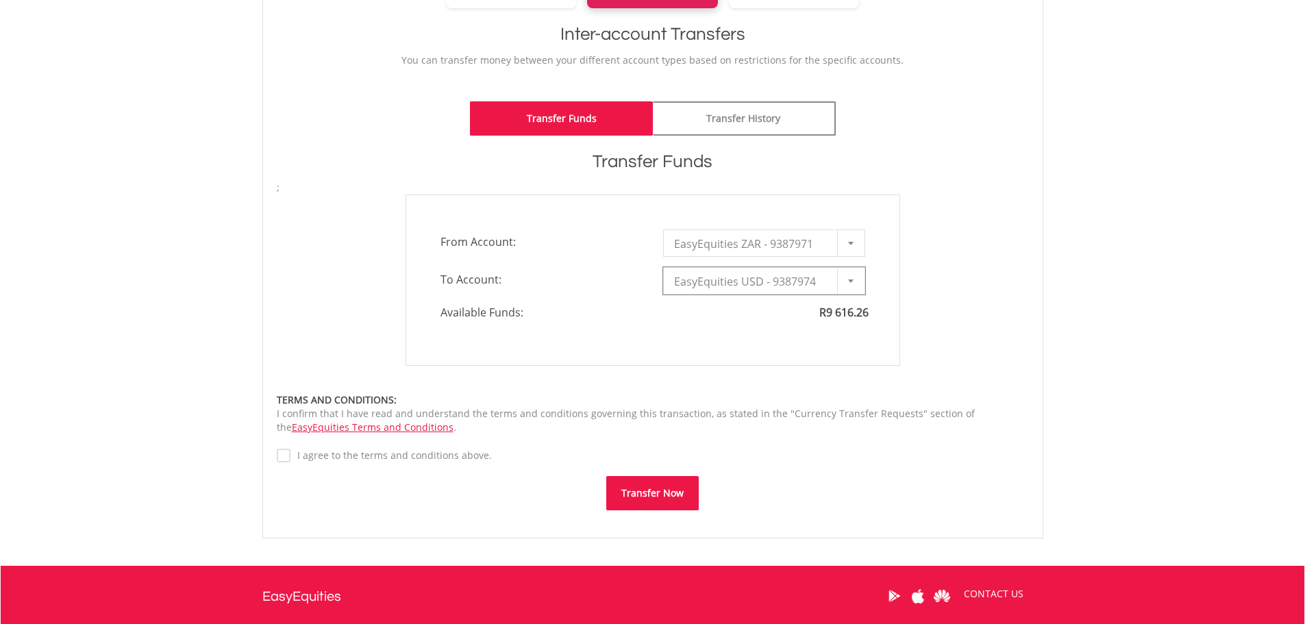
type input "*"
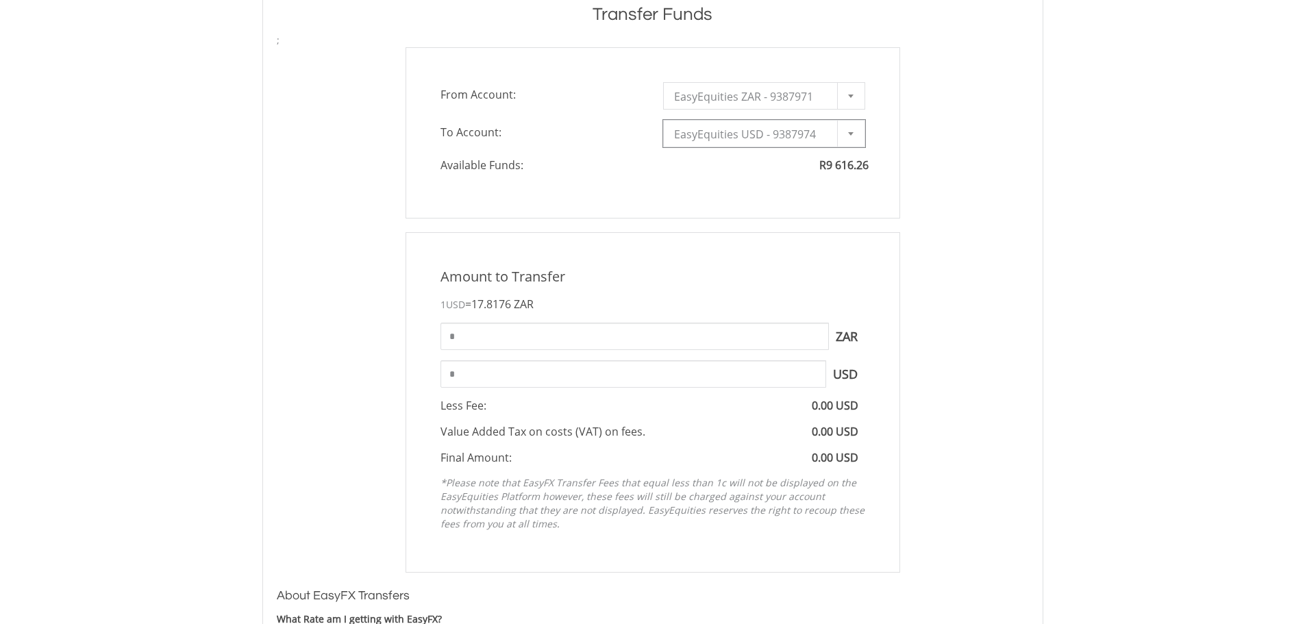
scroll to position [548, 0]
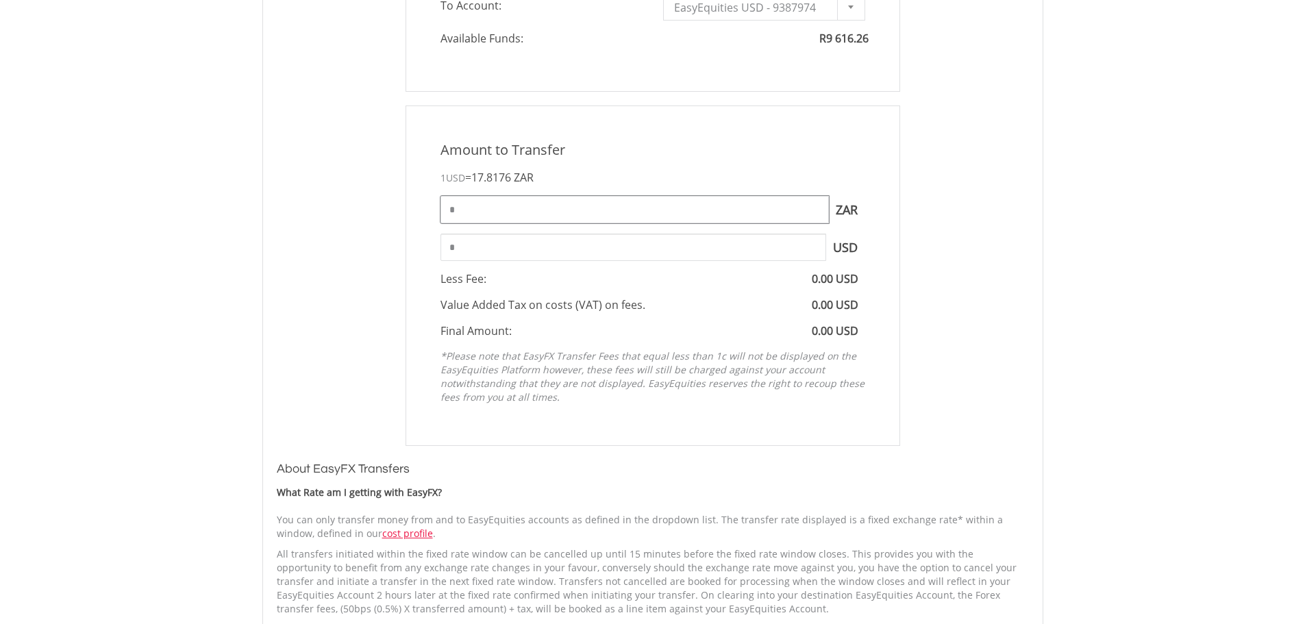
drag, startPoint x: 503, startPoint y: 214, endPoint x: 353, endPoint y: 199, distance: 150.2
click at [353, 199] on div "Amount to Transfer 1 USD = 17.8176 ZAR * ZAR You can transfer funds into your o…" at bounding box center [652, 275] width 773 height 340
type input "****"
type input "******"
click at [715, 250] on input "******" at bounding box center [633, 247] width 386 height 27
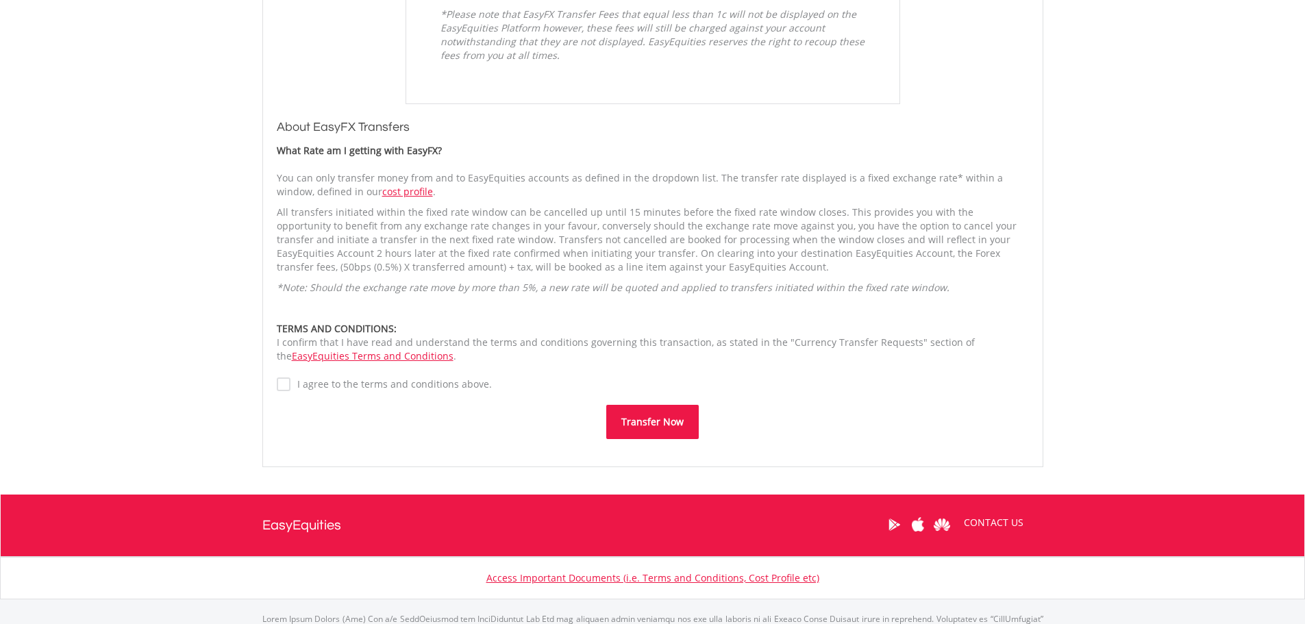
scroll to position [891, 0]
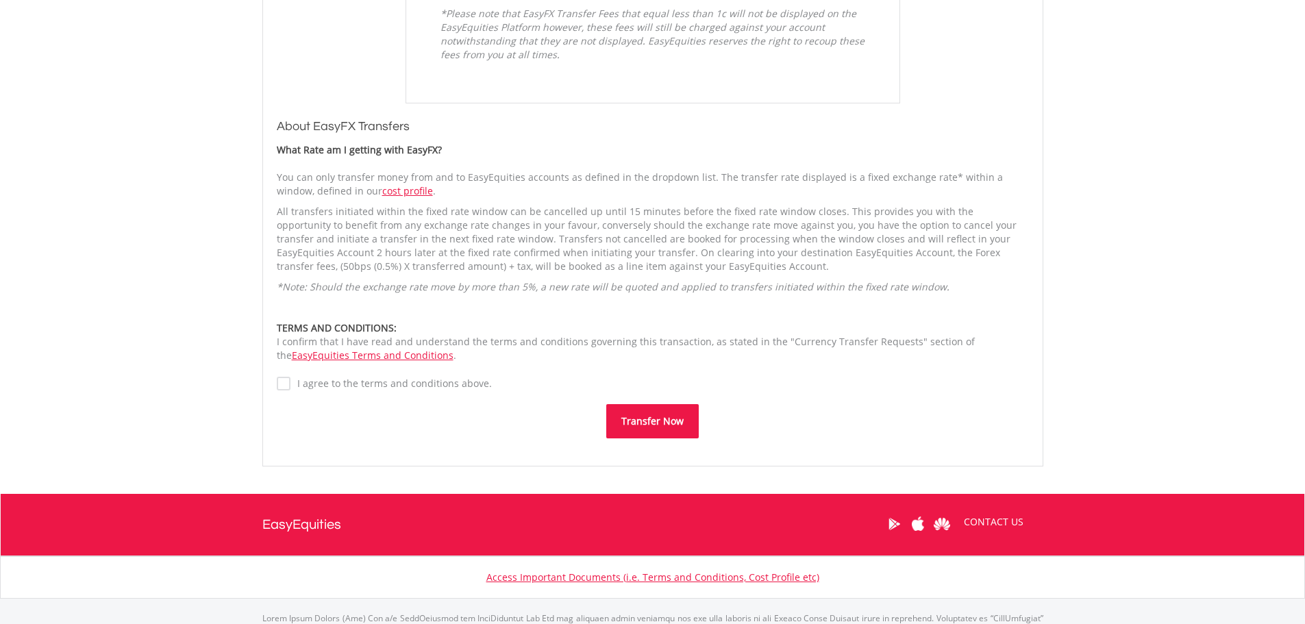
click at [336, 381] on label "I agree to the terms and conditions above." at bounding box center [390, 384] width 201 height 14
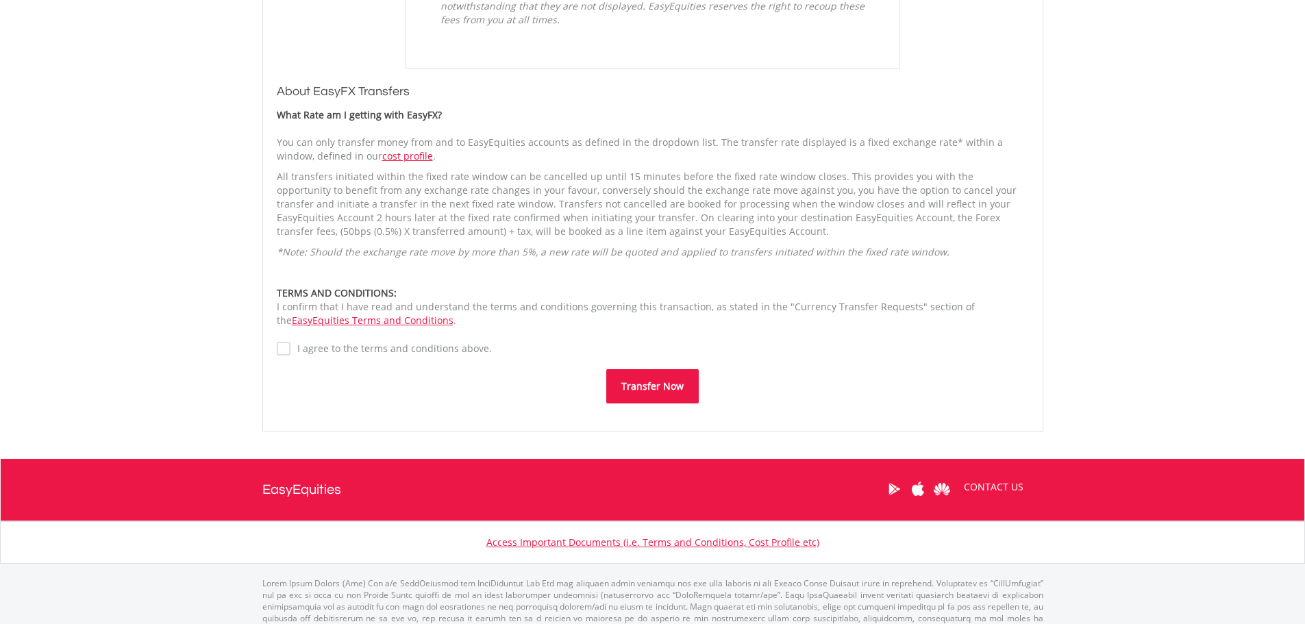
scroll to position [958, 0]
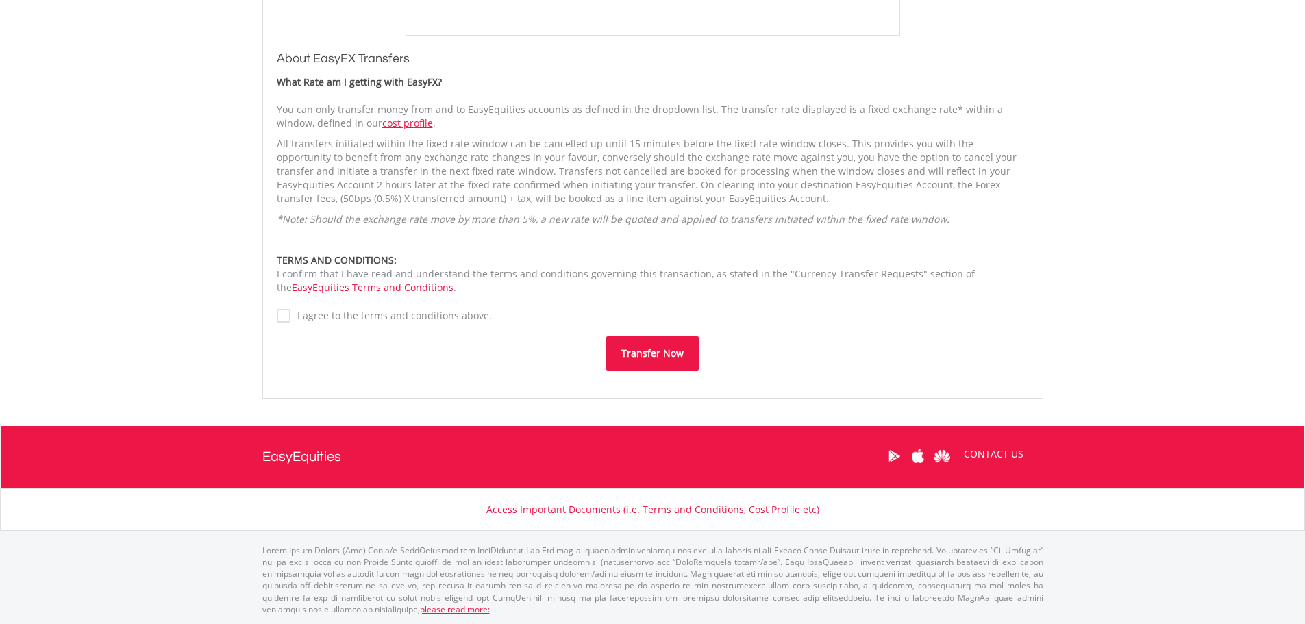
click at [658, 353] on button "Transfer Now" at bounding box center [652, 353] width 92 height 34
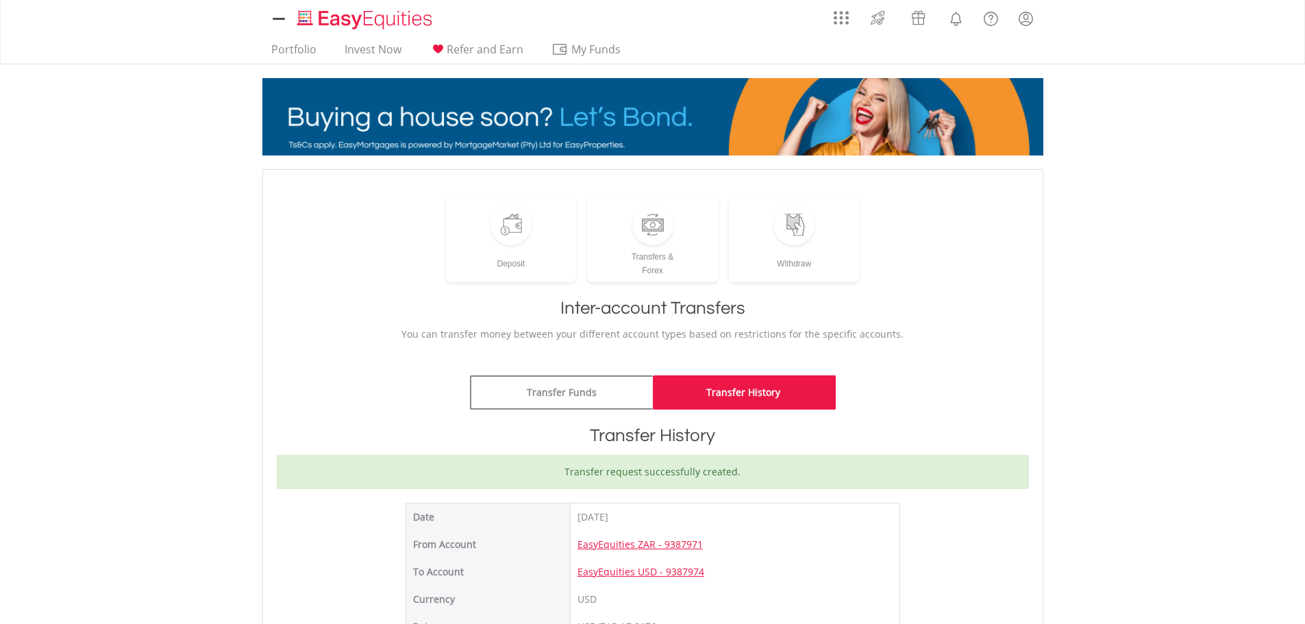
click at [287, 40] on ul "Portfolio Invest Now Refer and Earn My Funds Fund your accounts Withdraw Money …" at bounding box center [450, 51] width 376 height 26
click at [287, 45] on link "Portfolio" at bounding box center [294, 52] width 56 height 21
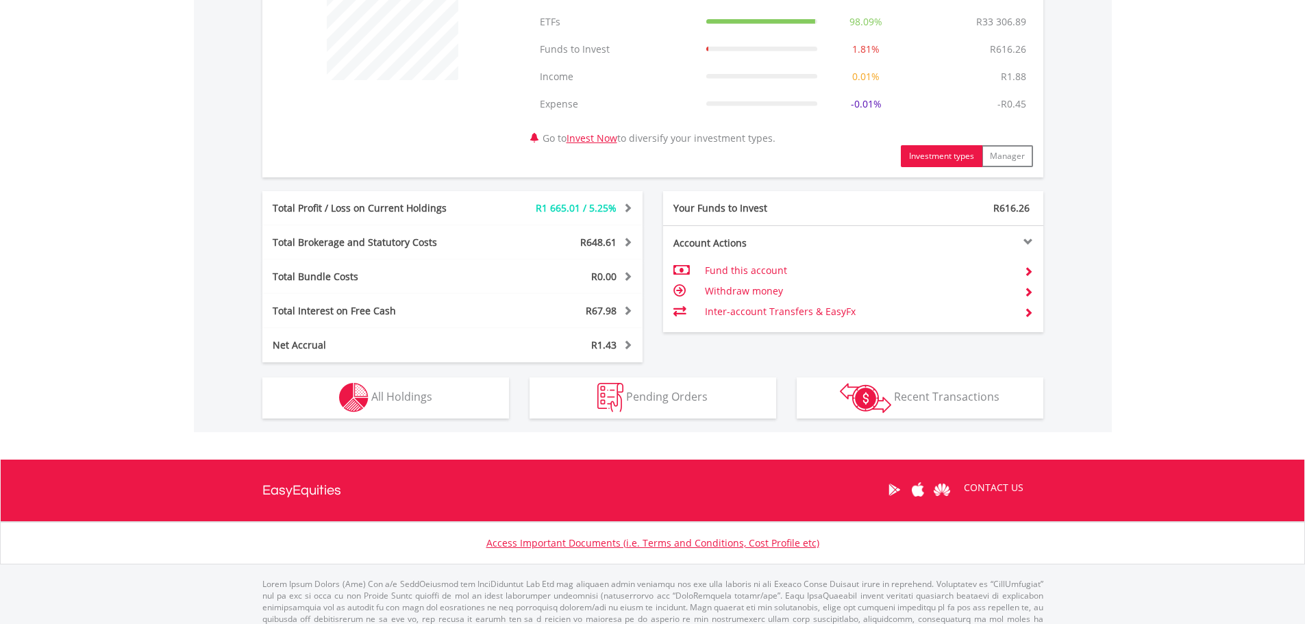
scroll to position [617, 0]
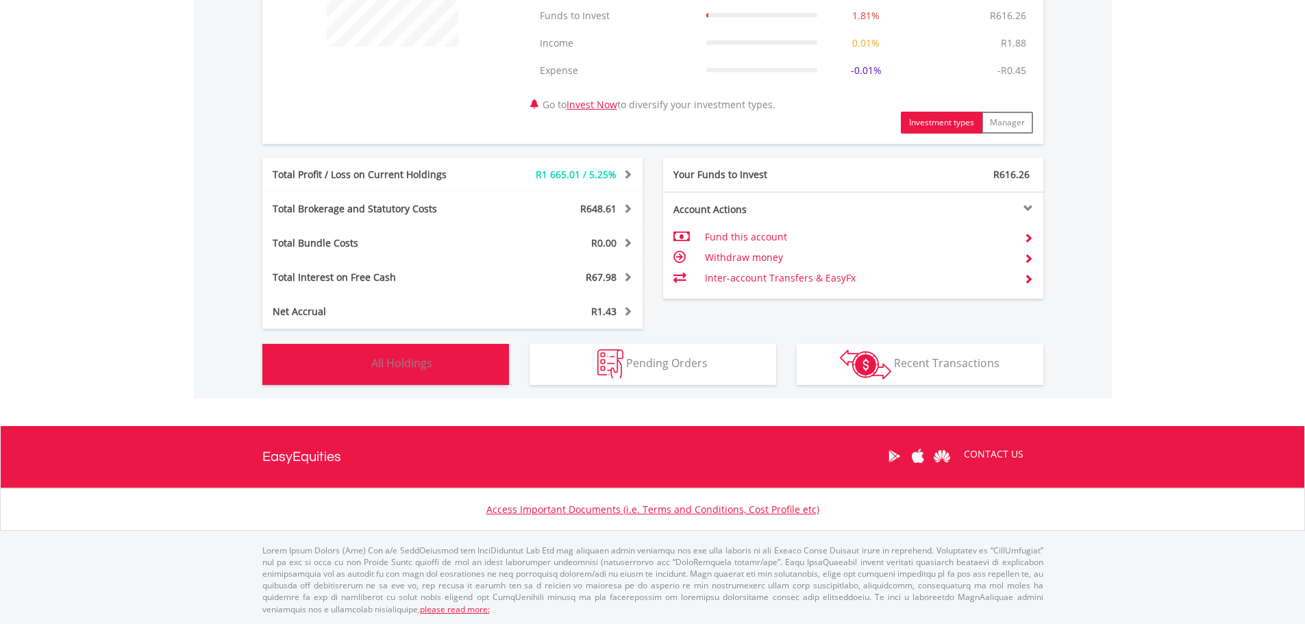
click at [445, 357] on button "Holdings All Holdings" at bounding box center [385, 364] width 247 height 41
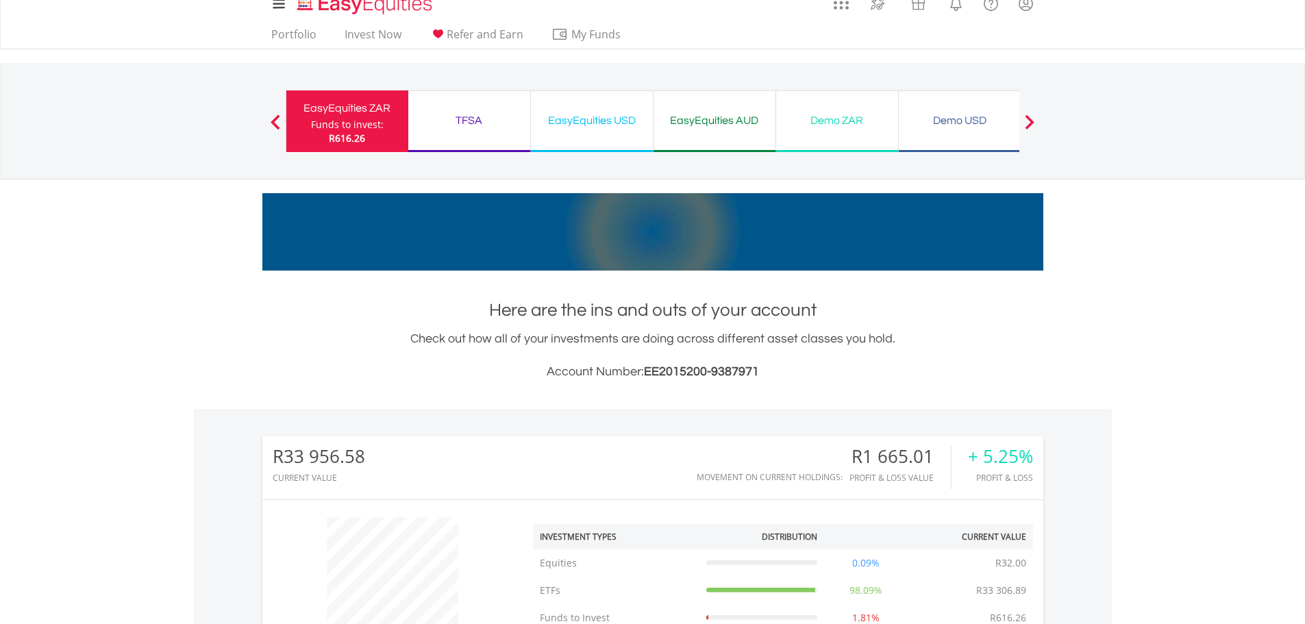
scroll to position [0, 0]
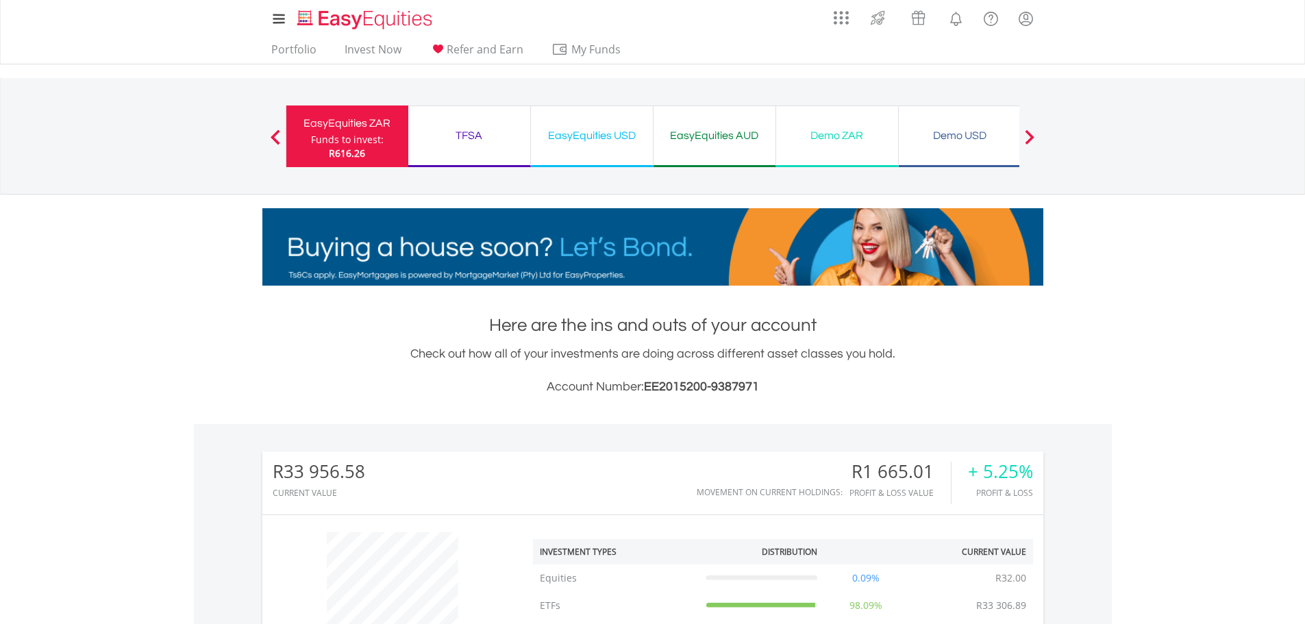
click at [610, 153] on div "EasyEquities USD Funds to invest: R616.26" at bounding box center [592, 136] width 123 height 62
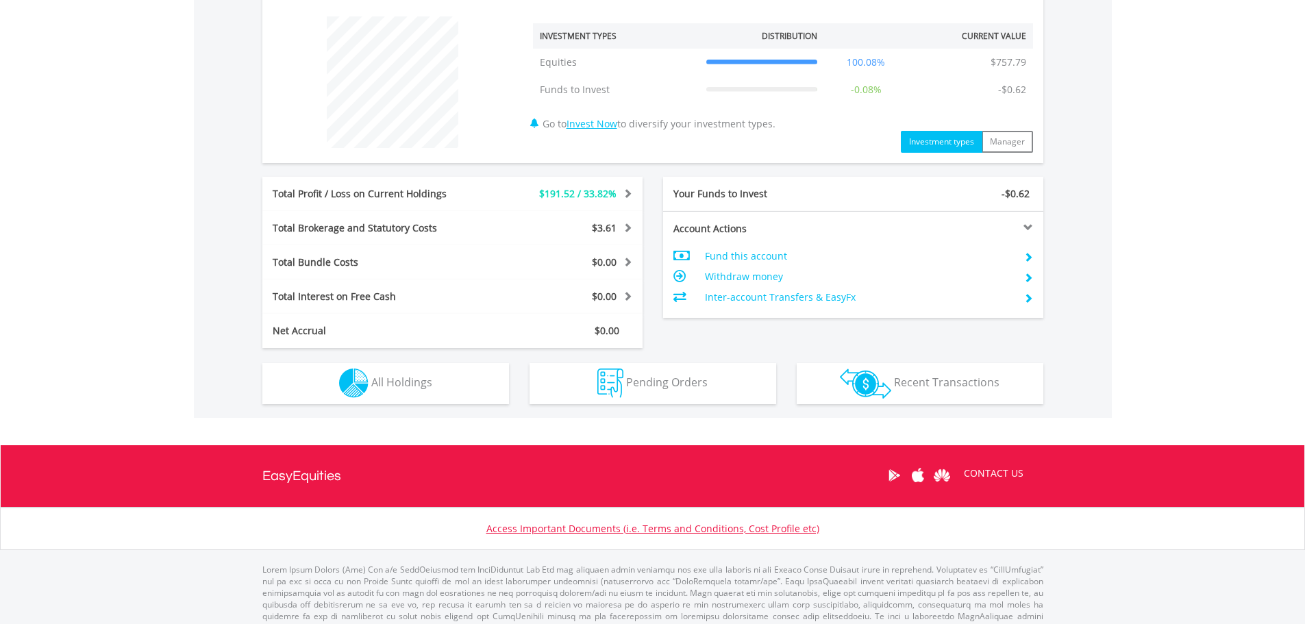
scroll to position [535, 0]
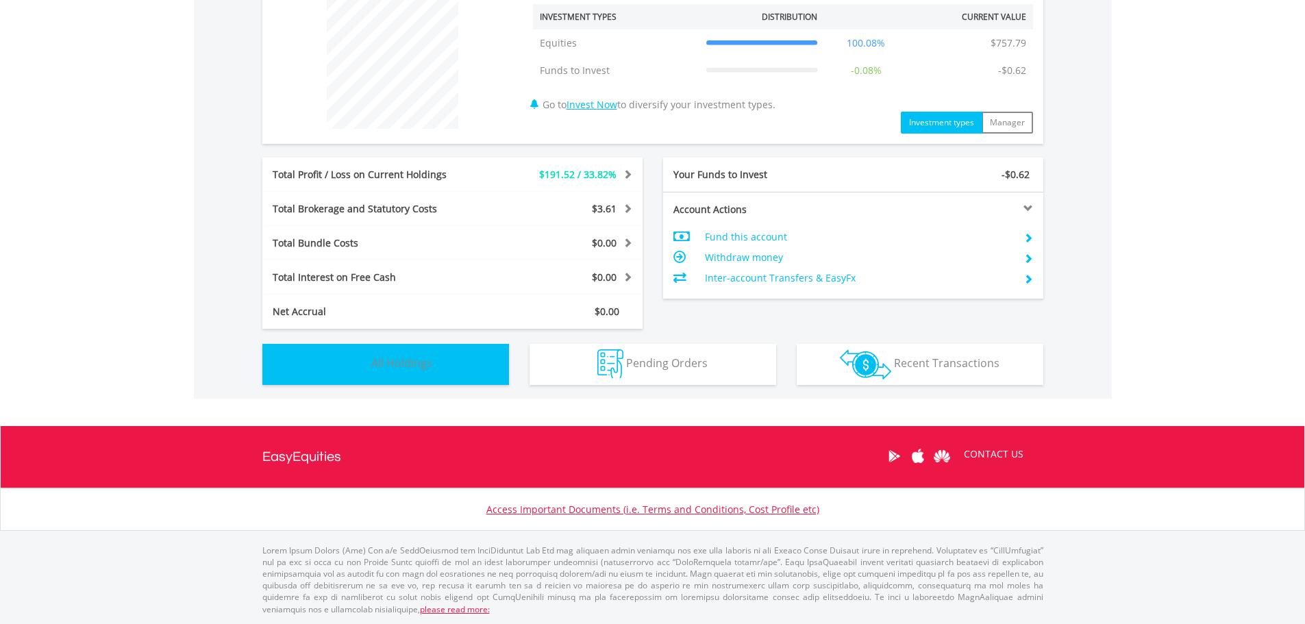
click at [443, 367] on button "Holdings All Holdings" at bounding box center [385, 364] width 247 height 41
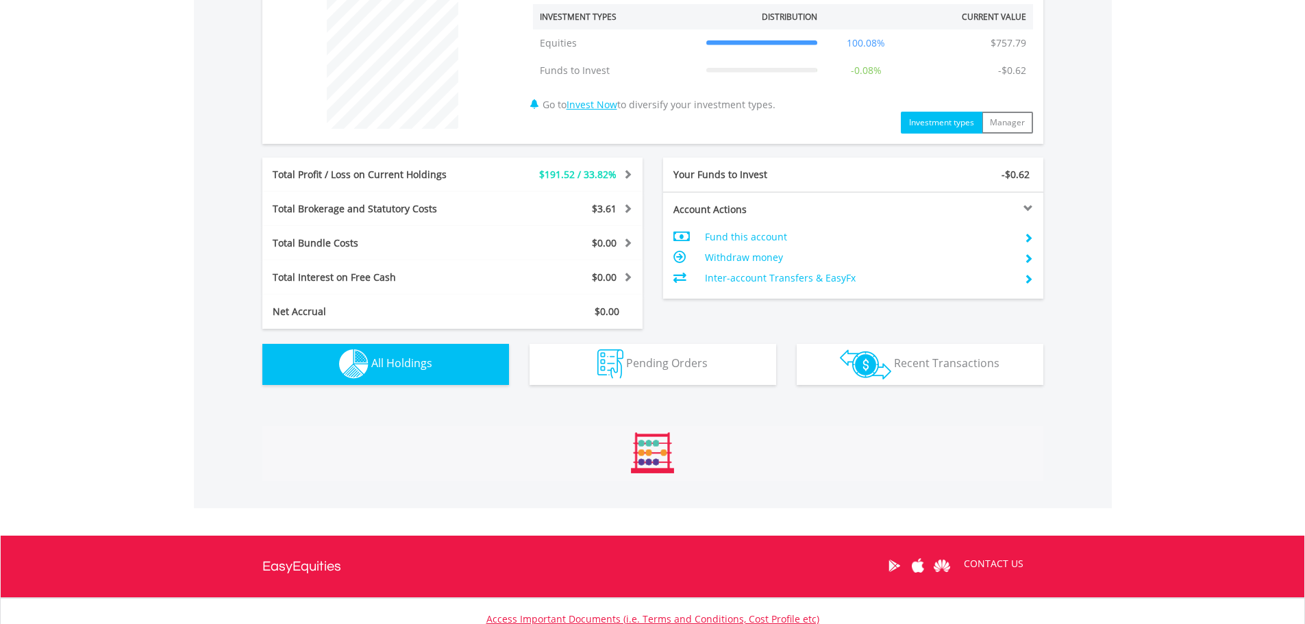
scroll to position [871, 0]
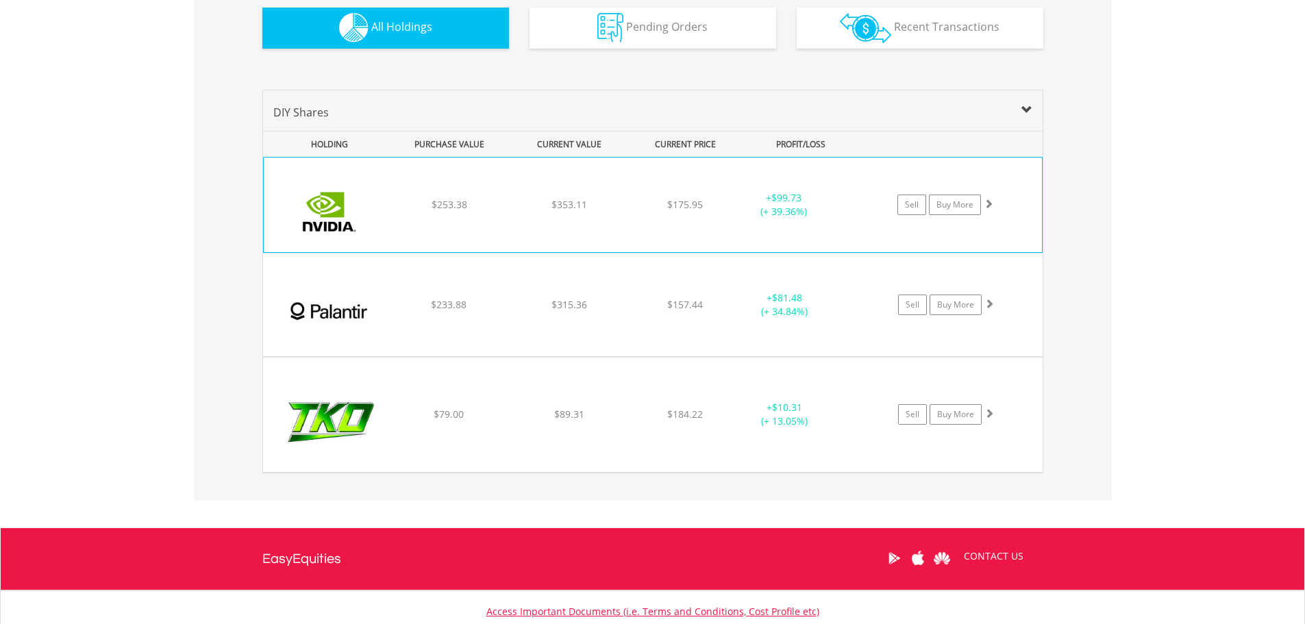
click at [603, 218] on div "﻿ Nvidia Corp $253.38 $353.11 $175.95 + $99.73 (+ 39.36%) Sell Buy More" at bounding box center [653, 205] width 778 height 95
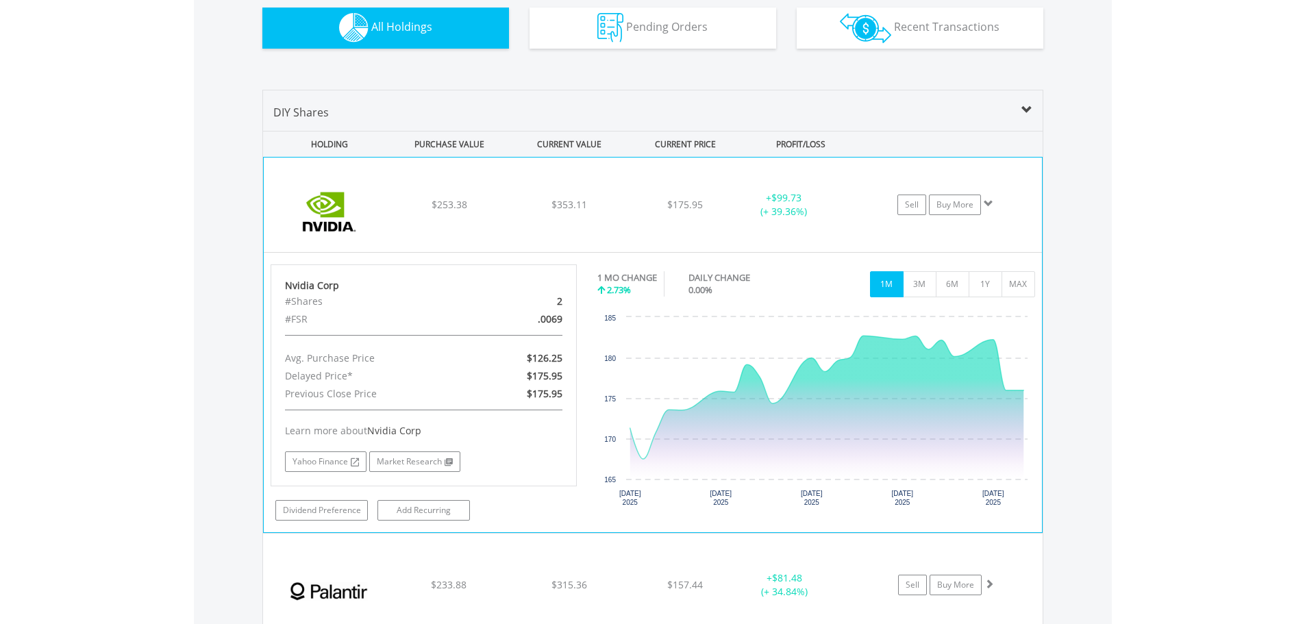
click at [610, 203] on div "$353.11" at bounding box center [569, 205] width 116 height 14
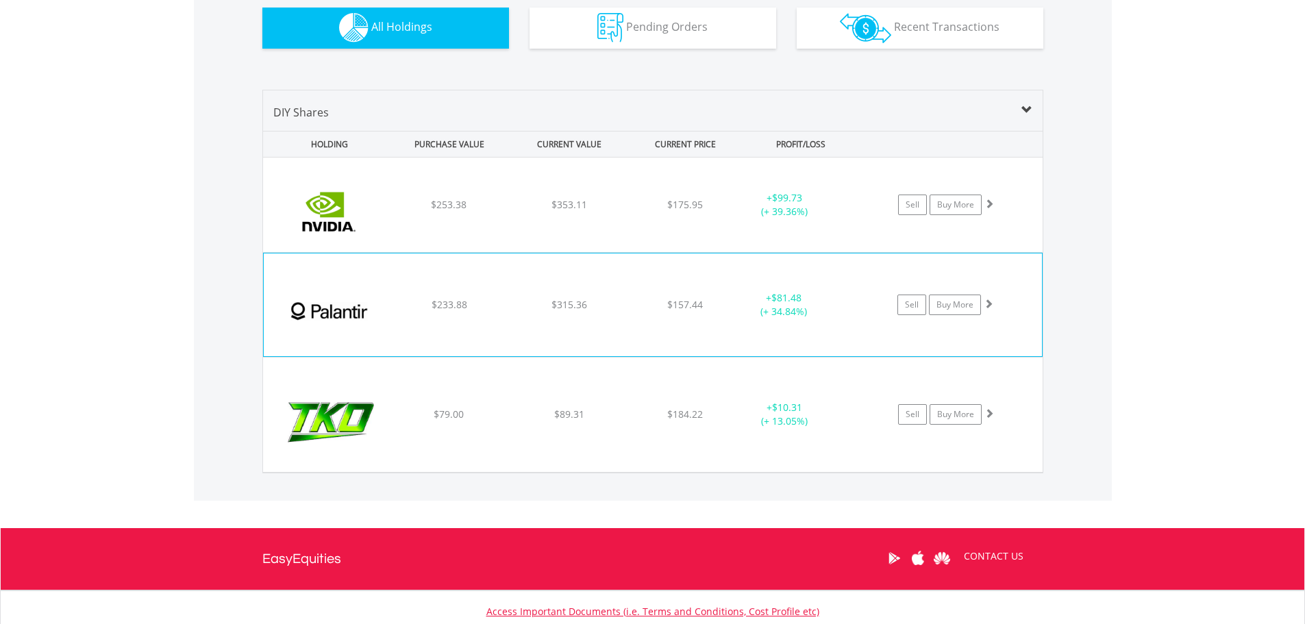
click at [657, 252] on div "﻿ Palantir Technologies Inc $233.88 $315.36 $157.44 + $81.48 (+ 34.84%) Sell Bu…" at bounding box center [653, 205] width 780 height 95
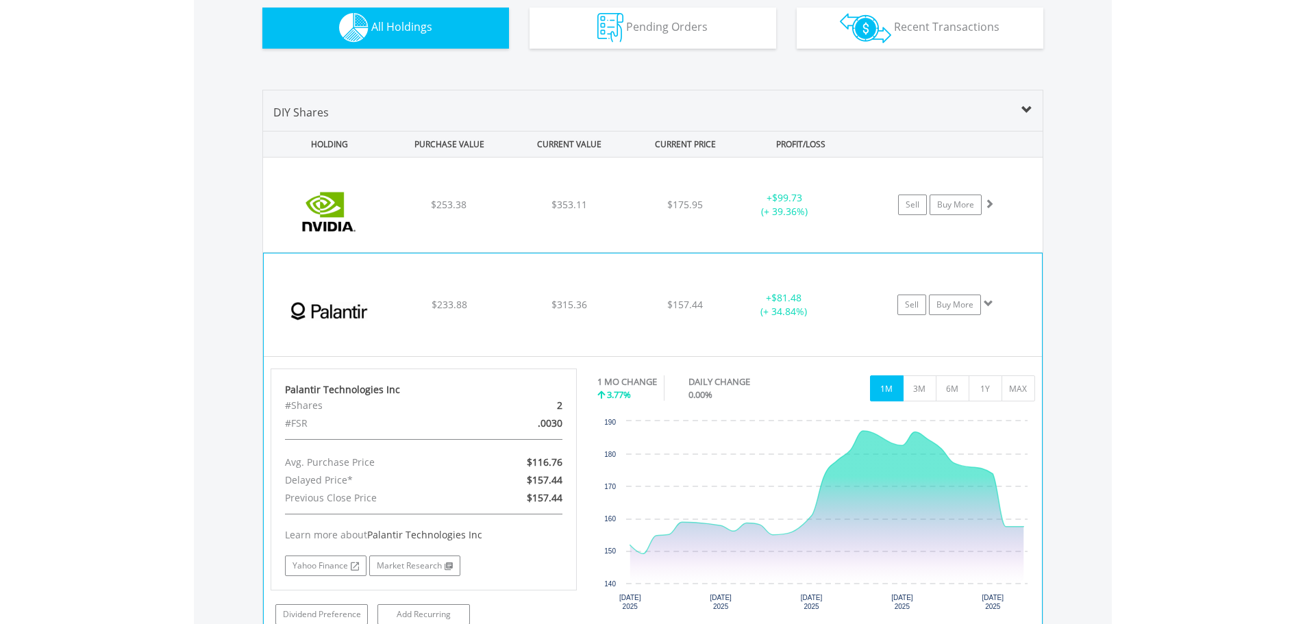
click at [638, 252] on div "﻿ Palantir Technologies Inc $233.88 $315.36 $157.44 + $81.48 (+ 34.84%) Sell Bu…" at bounding box center [653, 205] width 780 height 95
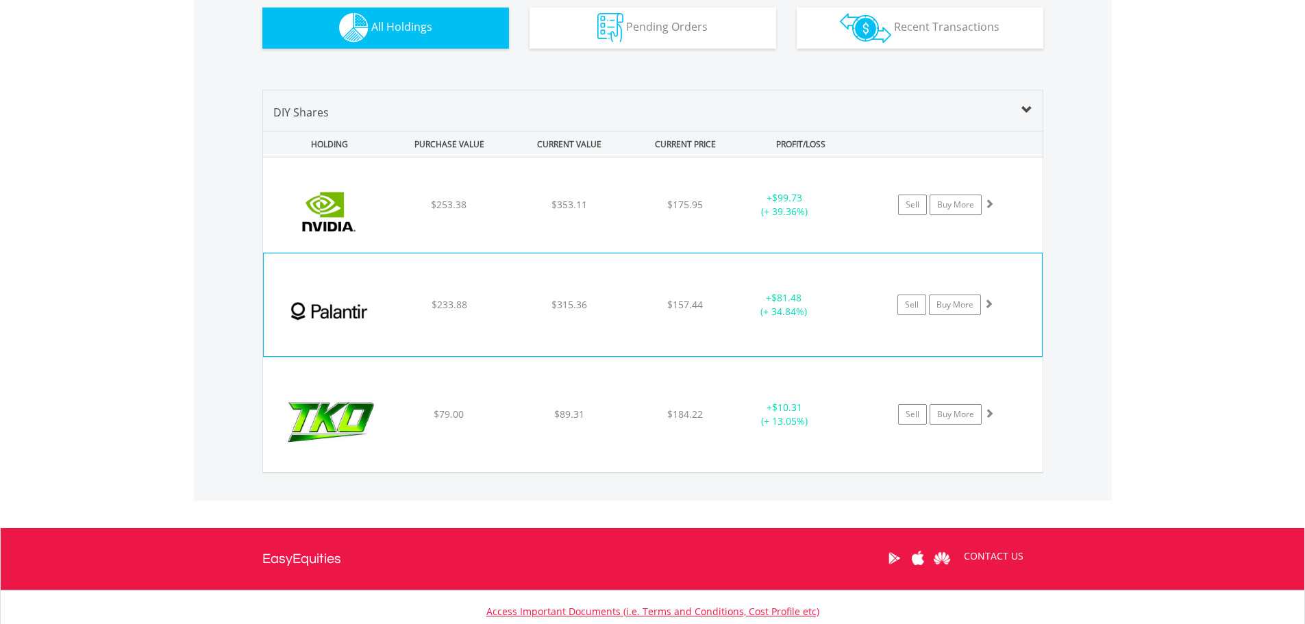
click at [508, 252] on div "﻿ Palantir Technologies Inc $233.88 $315.36 $157.44 + $81.48 (+ 34.84%) Sell Bu…" at bounding box center [653, 205] width 780 height 95
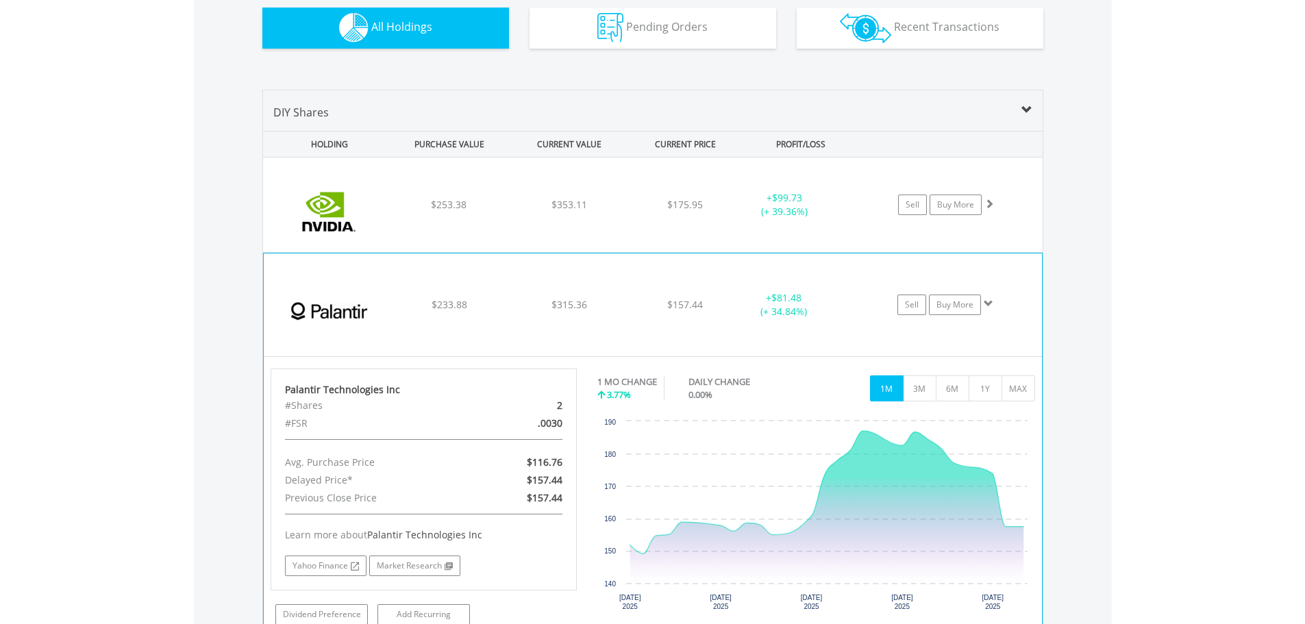
click at [509, 252] on div "﻿ Palantir Technologies Inc $233.88 $315.36 $157.44 + $81.48 (+ 34.84%) Sell Bu…" at bounding box center [653, 205] width 780 height 95
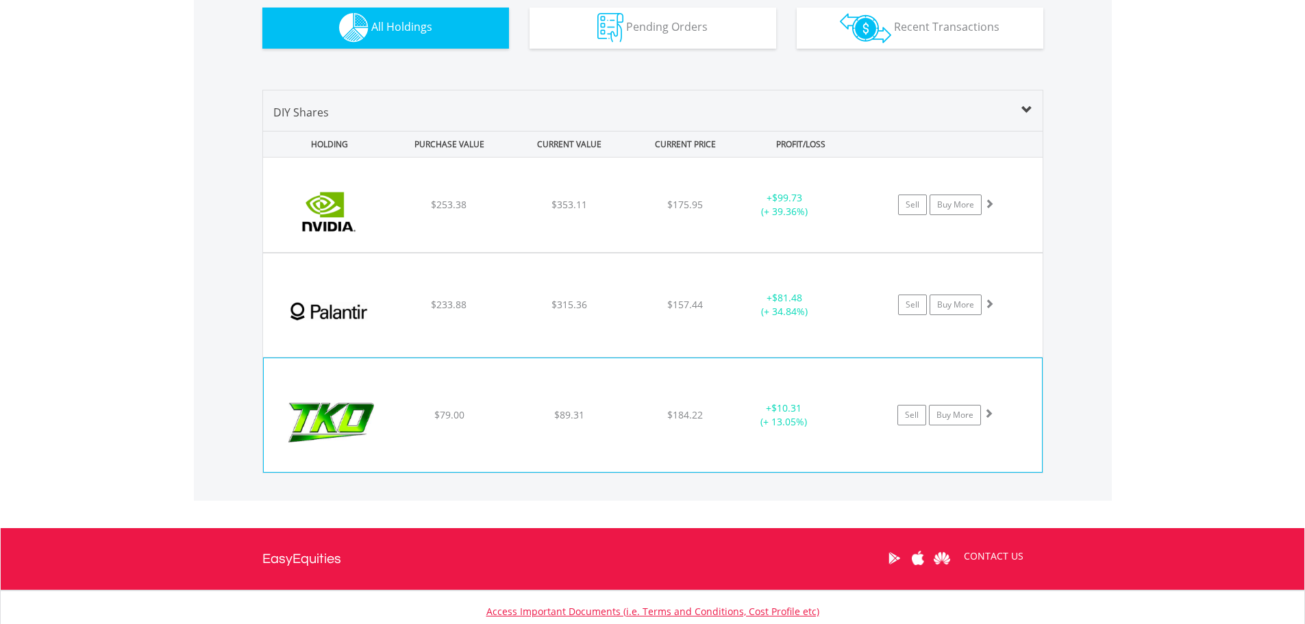
click at [423, 252] on div "﻿ TKO Group holdings $79.00 $89.31 $184.22 + $10.31 (+ 13.05%) Sell Buy More" at bounding box center [653, 205] width 780 height 95
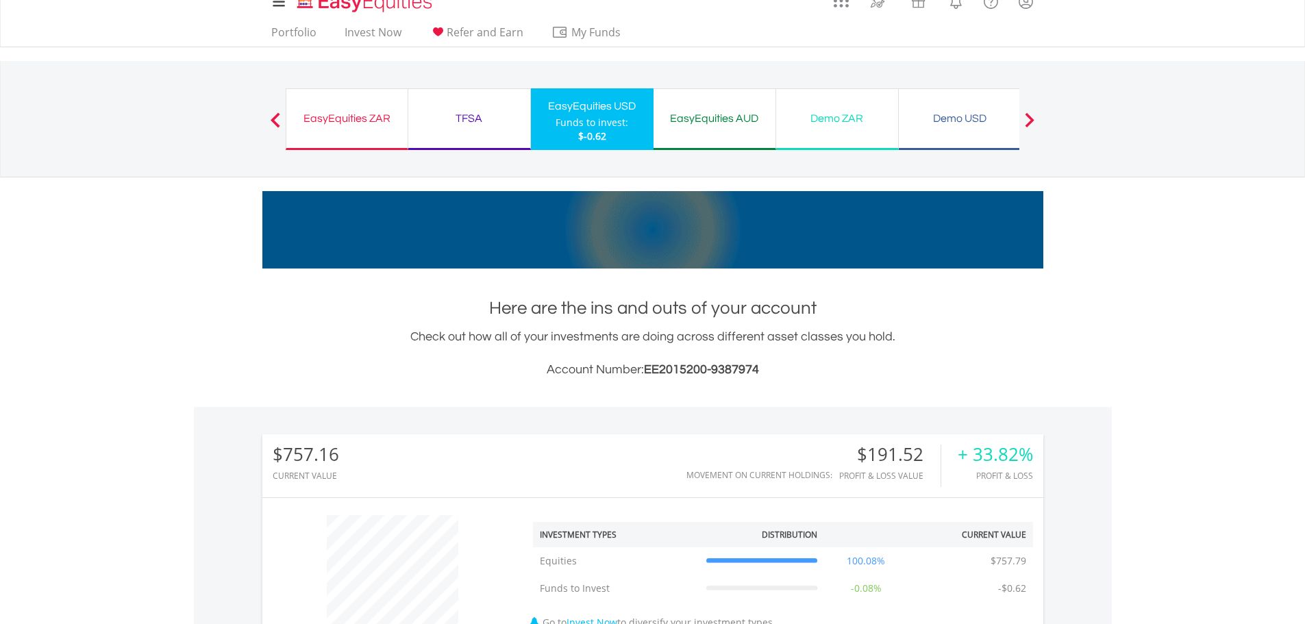
scroll to position [0, 0]
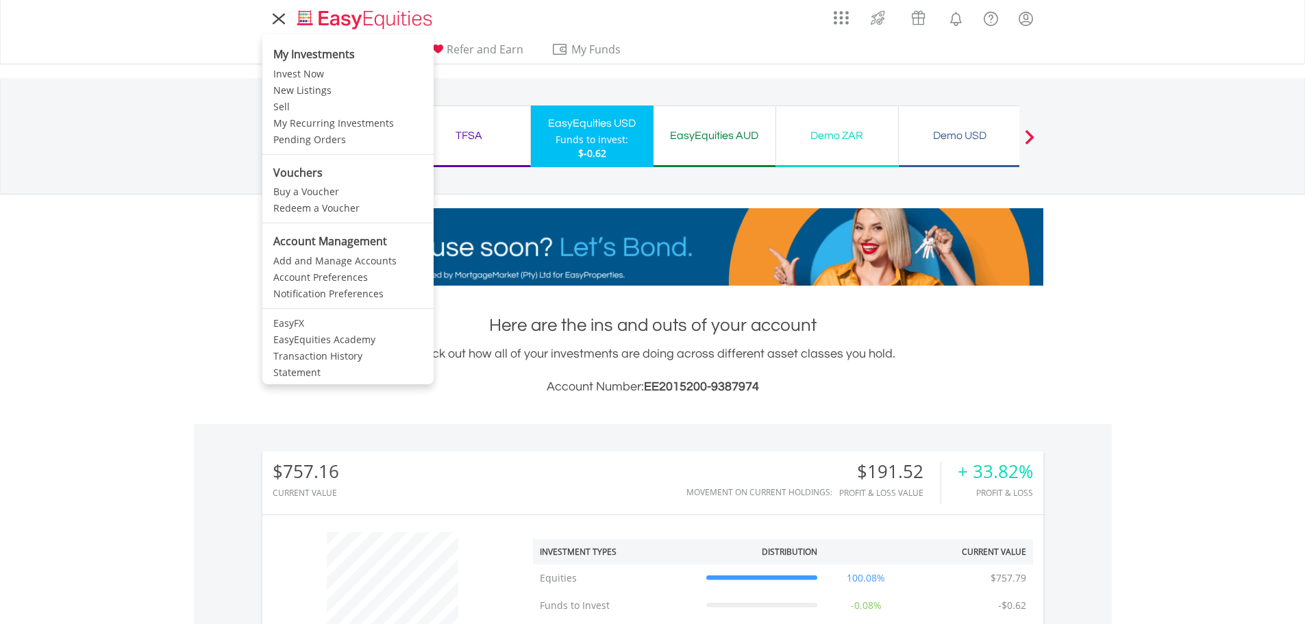
click at [277, 21] on icon at bounding box center [278, 18] width 19 height 17
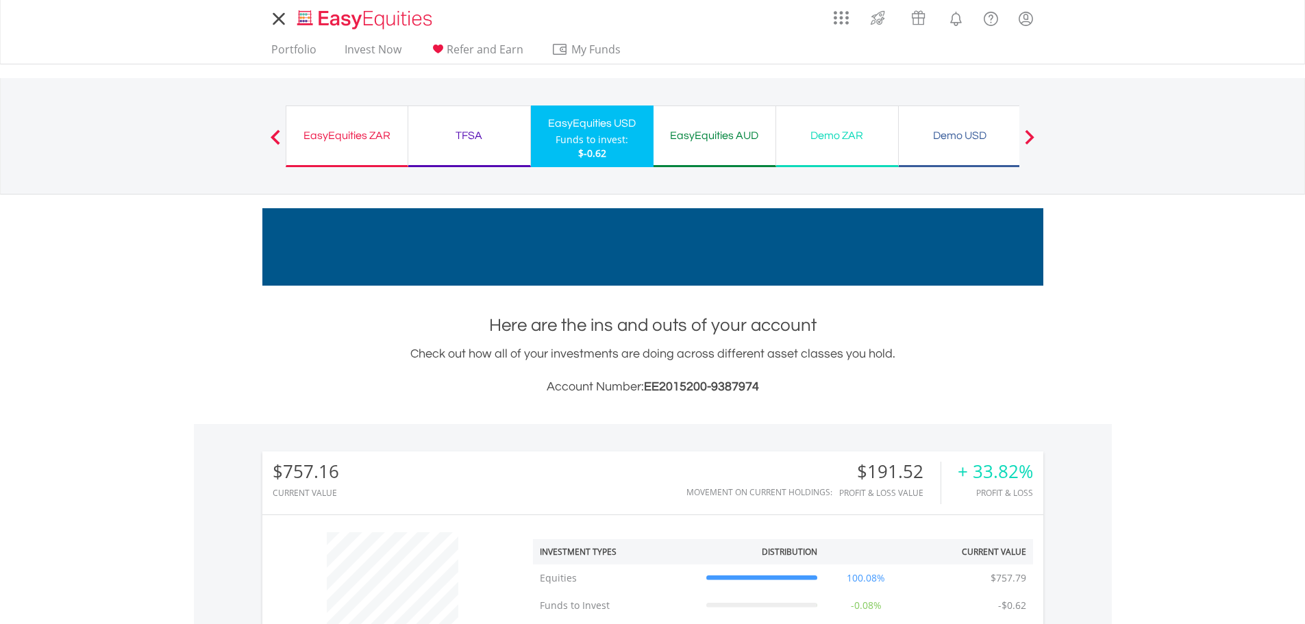
click at [285, 7] on link at bounding box center [278, 18] width 33 height 31
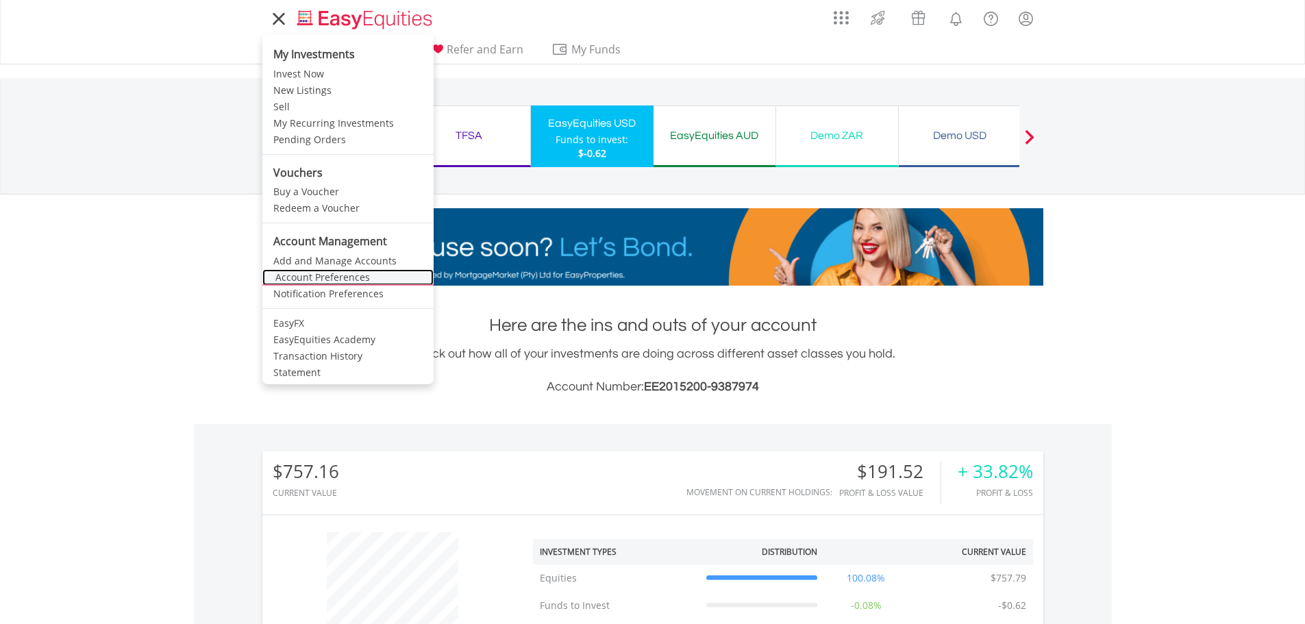
click at [324, 278] on link "Account Preferences" at bounding box center [347, 277] width 171 height 16
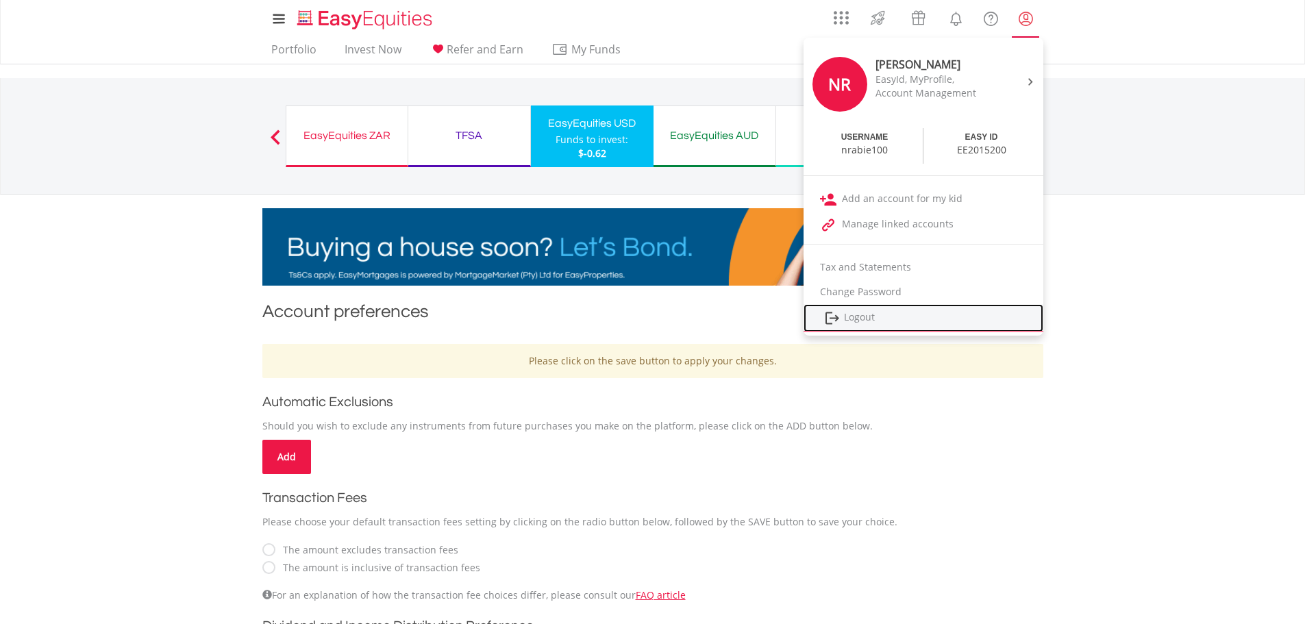
click at [844, 321] on link "Logout" at bounding box center [924, 318] width 240 height 28
